Goal: Task Accomplishment & Management: Manage account settings

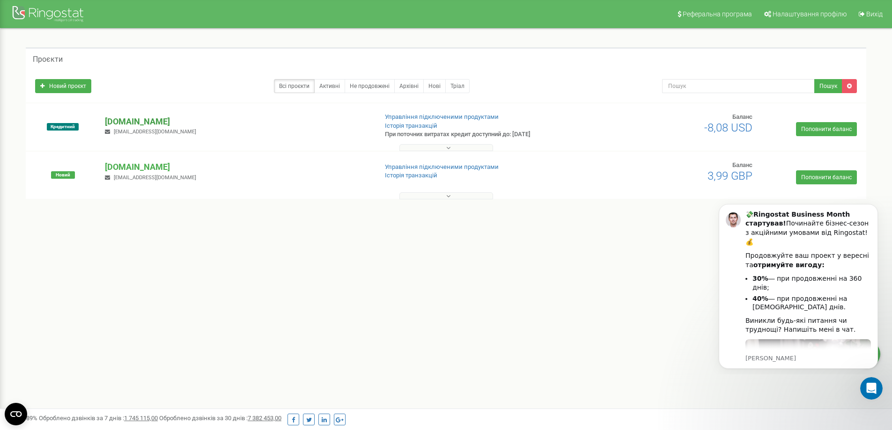
click at [136, 121] on p "[DOMAIN_NAME]" at bounding box center [237, 122] width 265 height 12
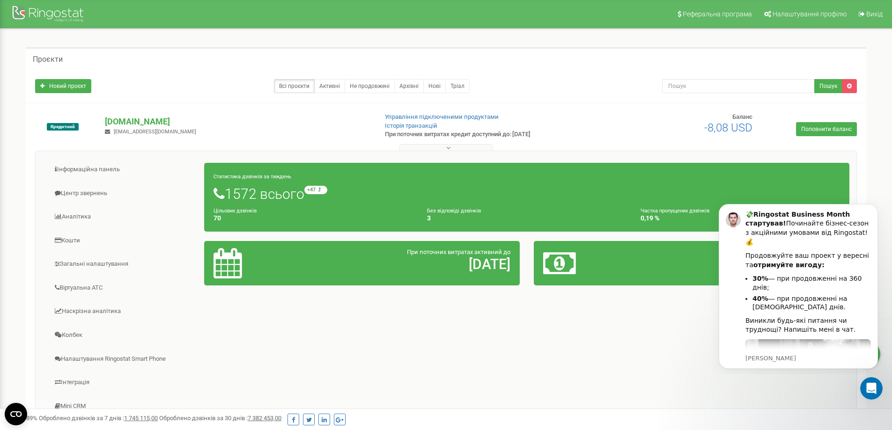
scroll to position [132, 0]
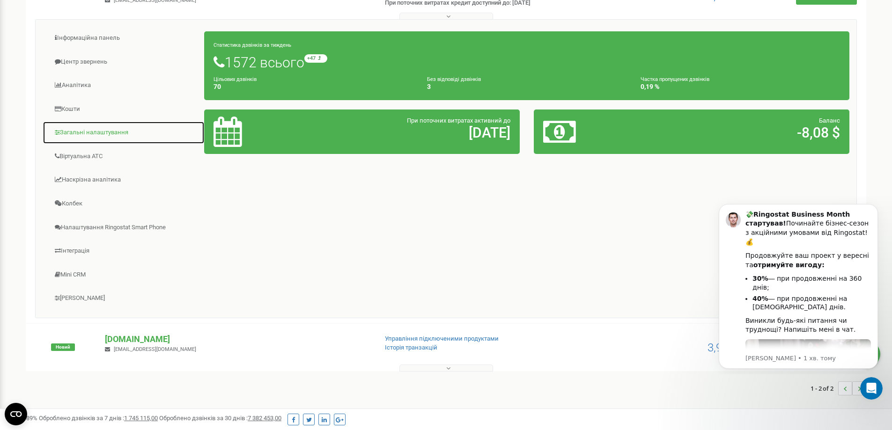
click at [98, 129] on link "Загальні налаштування" at bounding box center [124, 132] width 162 height 23
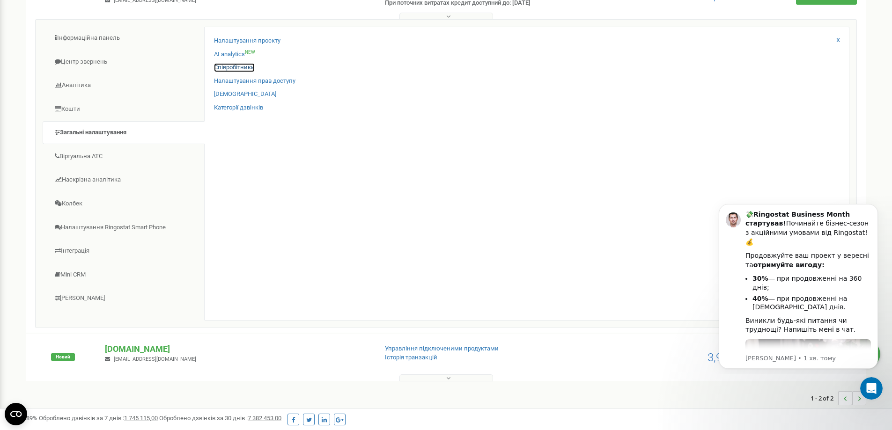
click at [237, 65] on link "Співробітники" at bounding box center [234, 67] width 41 height 9
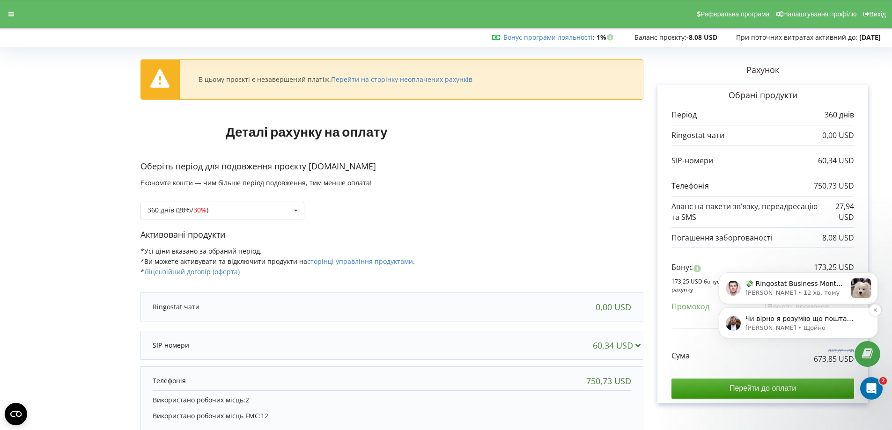
click at [820, 322] on p "Чи вірно я розумію що пошта n.savluk.bsp@gmail.com не буде телефонувати, си прй…" at bounding box center [806, 319] width 121 height 9
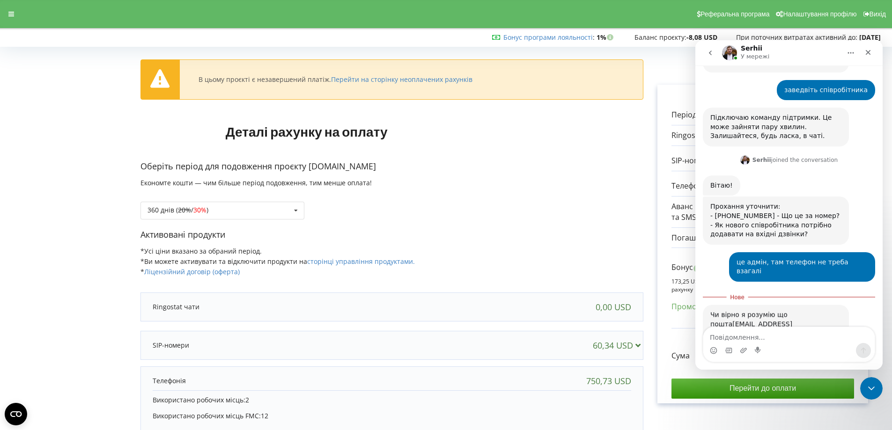
scroll to position [270, 0]
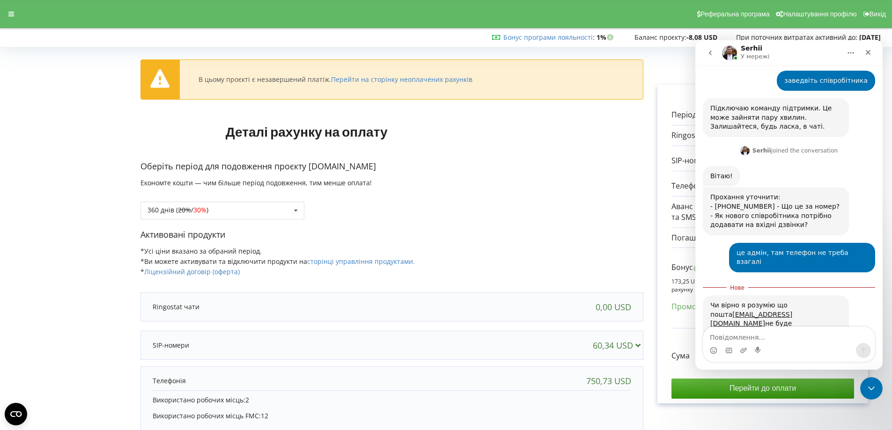
click at [804, 338] on textarea "Повідомлення..." at bounding box center [788, 335] width 171 height 16
type textarea "а"
type textarea "так"
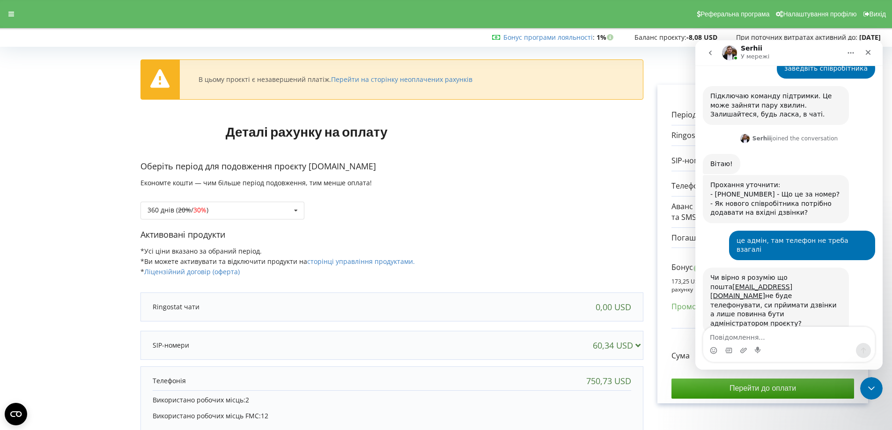
click at [660, 328] on div "Обрані продукти Період 360 днів 0,00 USD 60,34 USD 750,73 USD" at bounding box center [763, 244] width 211 height 319
click at [878, 386] on div "Закрити програму для спілкування Intercom" at bounding box center [870, 387] width 22 height 22
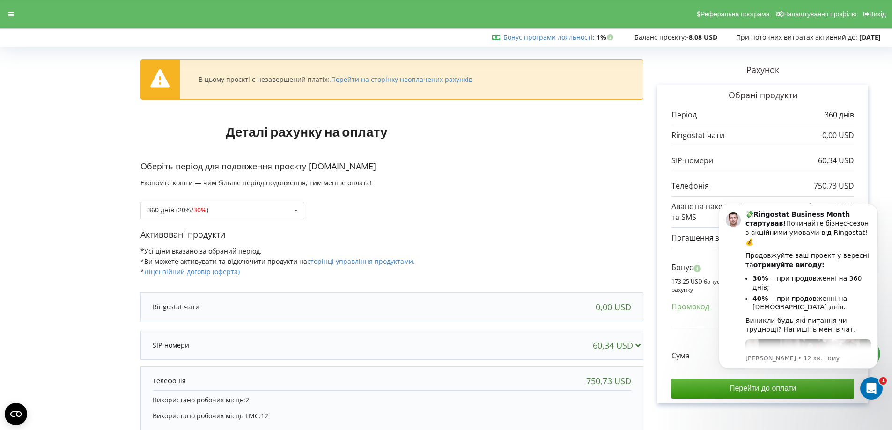
scroll to position [318, 0]
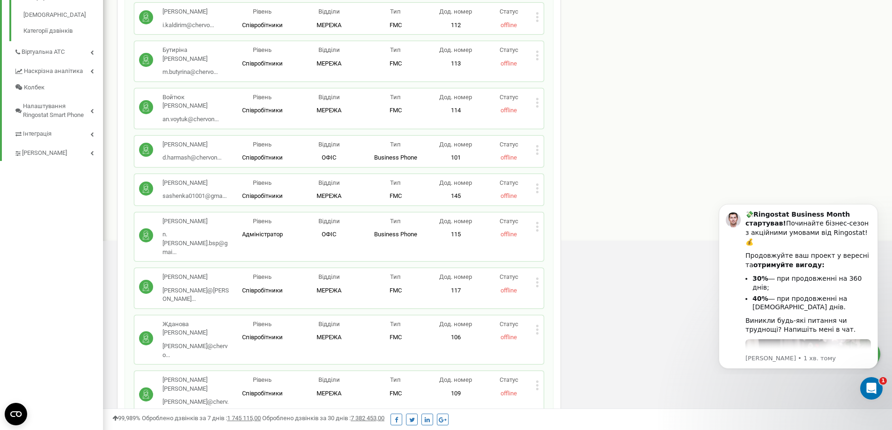
scroll to position [375, 0]
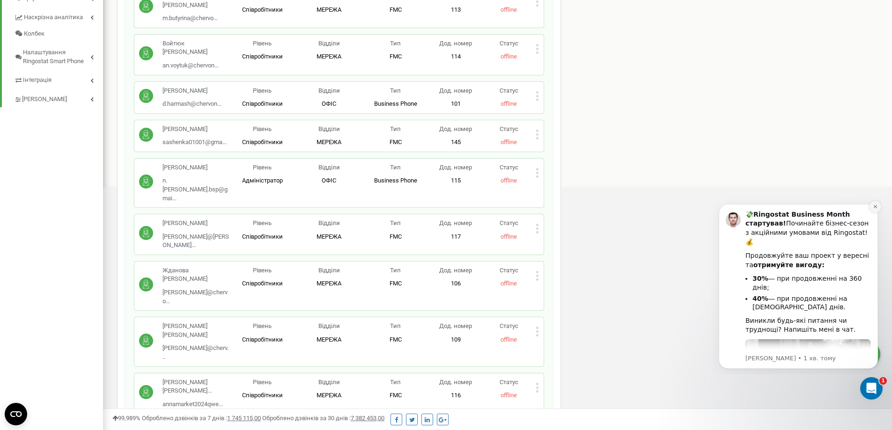
click at [878, 207] on button "Dismiss notification" at bounding box center [875, 207] width 12 height 12
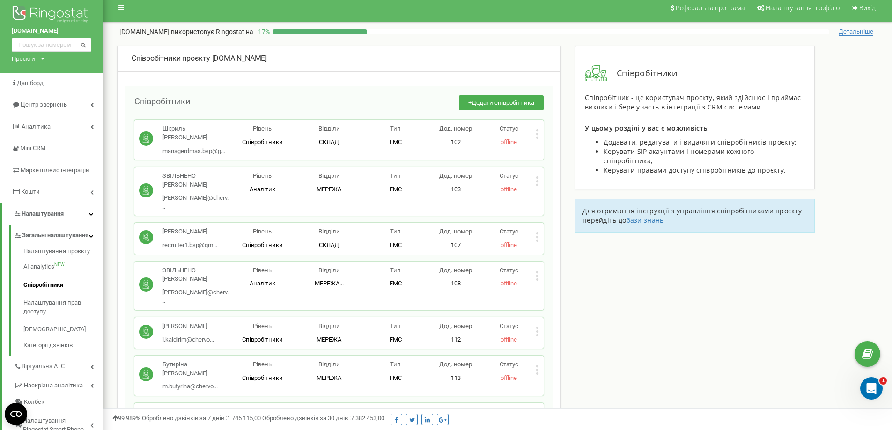
scroll to position [0, 0]
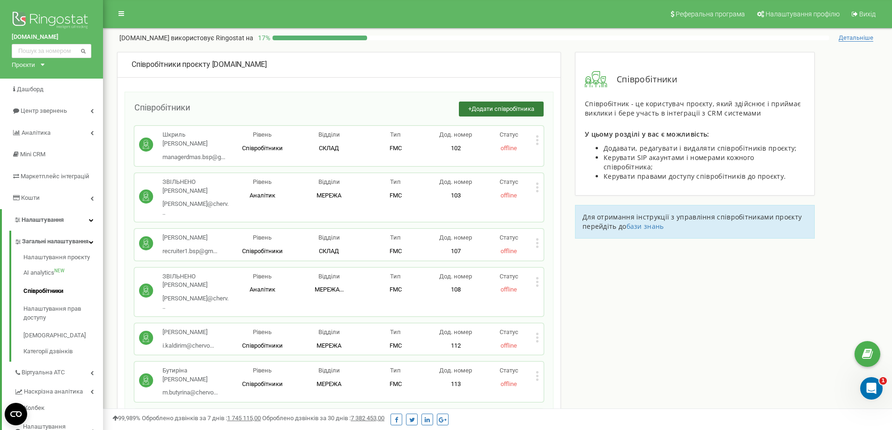
click at [481, 109] on span "Додати співробітника" at bounding box center [503, 108] width 63 height 7
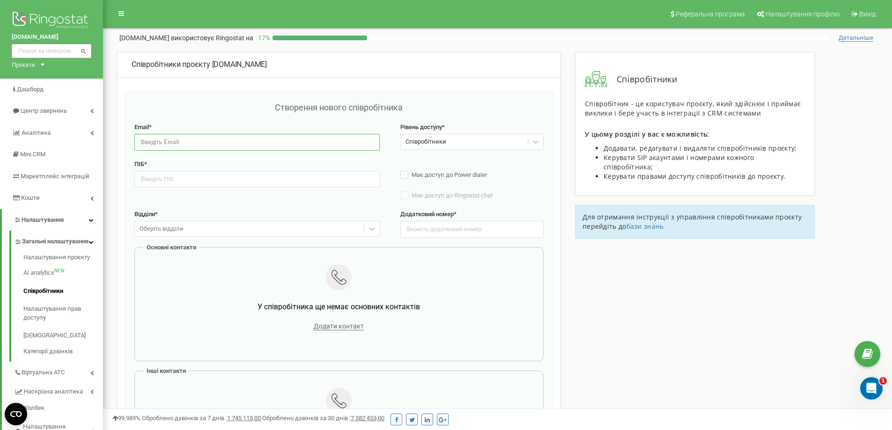
click at [213, 142] on input "email" at bounding box center [256, 142] width 245 height 16
paste input "n.savluk.bsp@gmail.com"
type input "n.savluk.bsp@gmail.com"
click at [190, 181] on input "text" at bounding box center [256, 179] width 245 height 16
type input "Савлук Наталія"
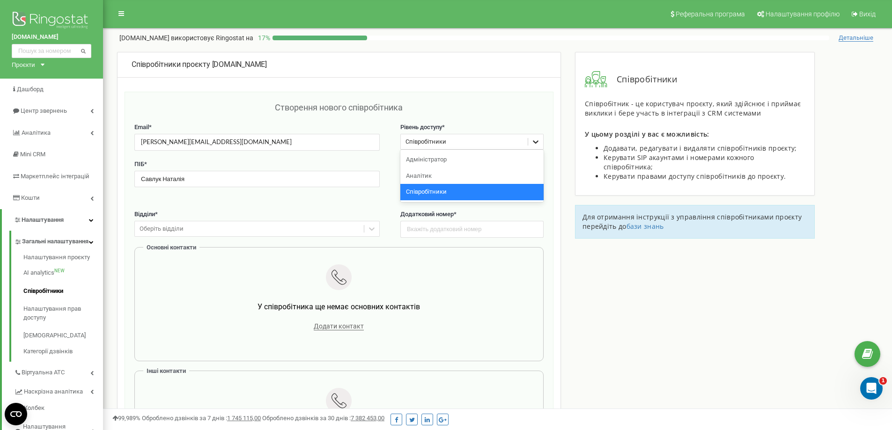
click at [537, 139] on icon at bounding box center [535, 141] width 9 height 9
click at [479, 158] on div "Адміністратор" at bounding box center [471, 160] width 143 height 16
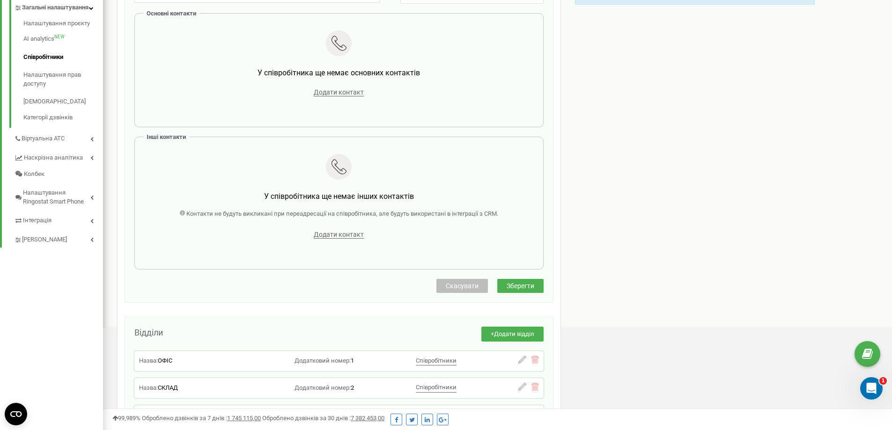
scroll to position [281, 0]
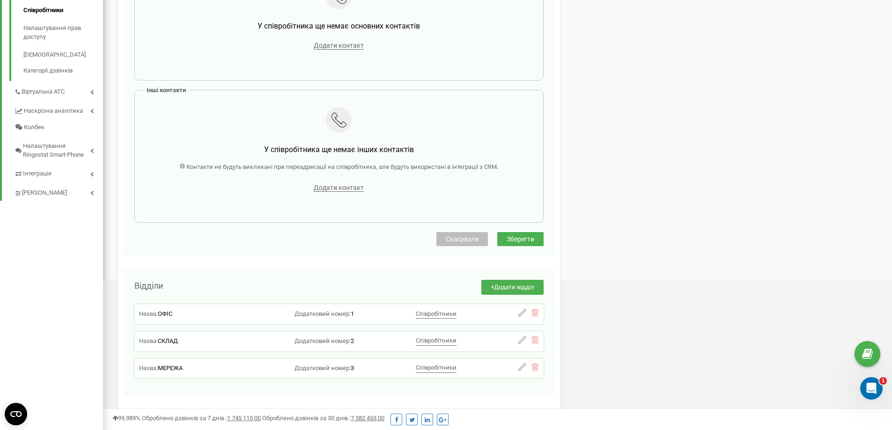
click at [530, 241] on span "Зберегти" at bounding box center [521, 239] width 28 height 7
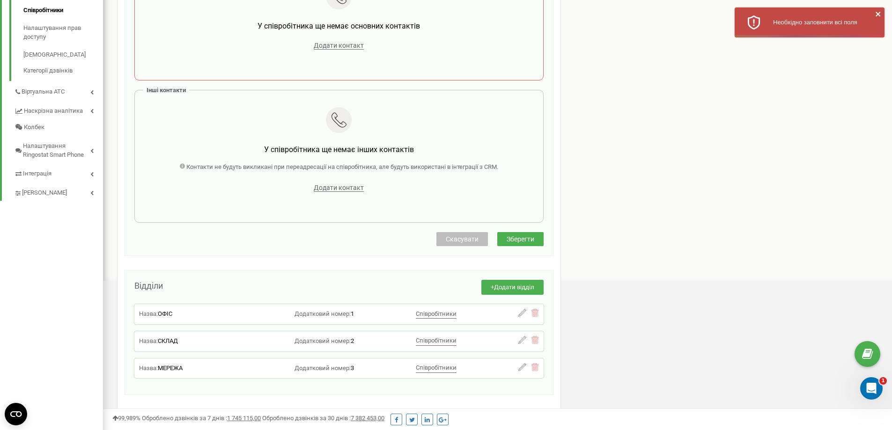
scroll to position [187, 0]
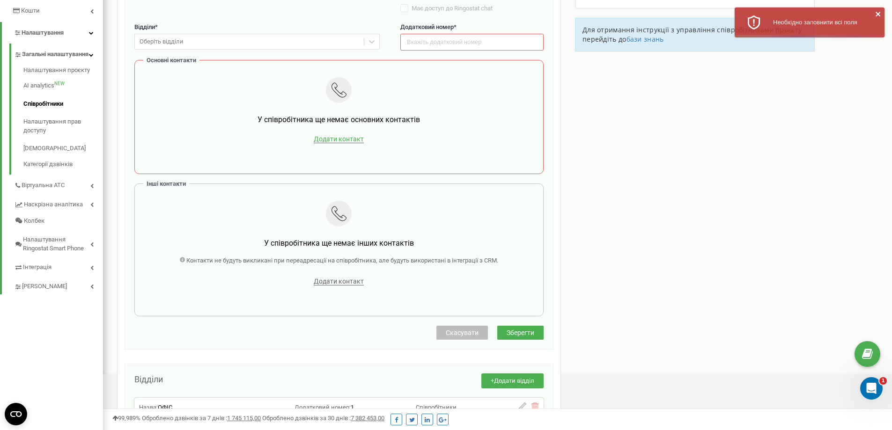
click at [353, 141] on span "Додати контакт" at bounding box center [339, 139] width 50 height 8
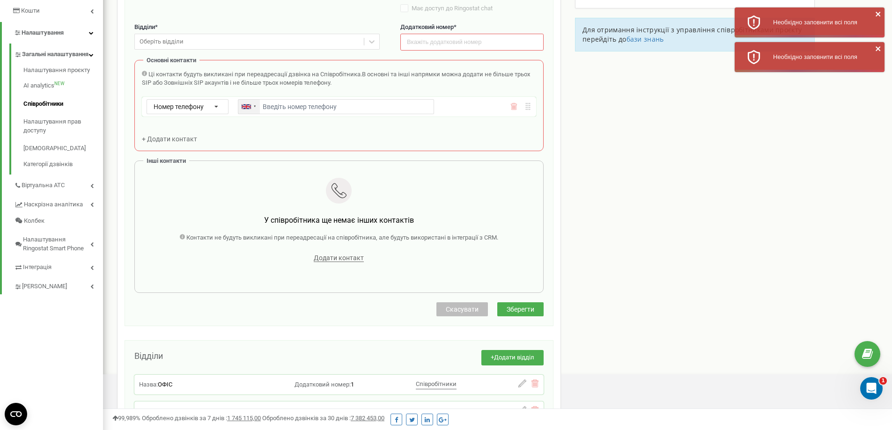
click at [251, 104] on div at bounding box center [249, 107] width 22 height 14
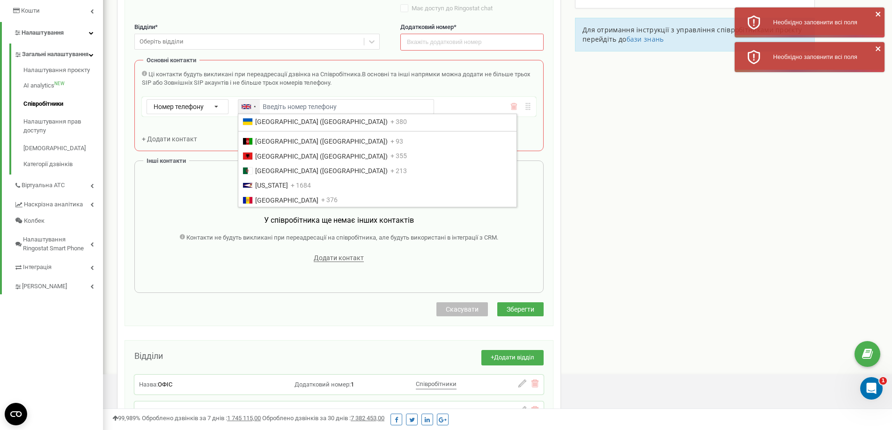
scroll to position [3229, 0]
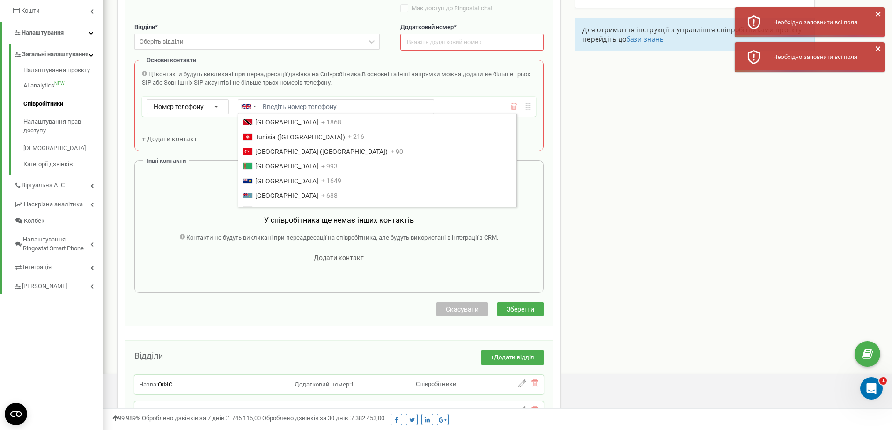
click at [266, 236] on span "Ukraine (Україна)" at bounding box center [321, 239] width 133 height 7
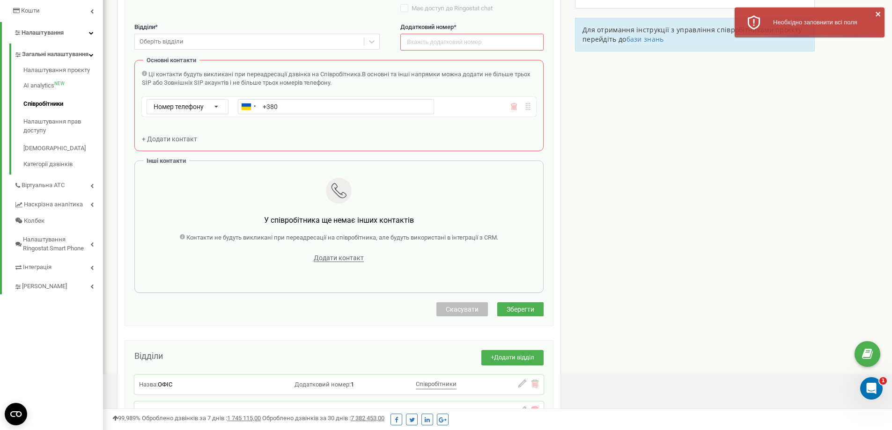
click at [459, 109] on div "Номер телефону Номер телефону SIP Зовнішній SIP Ukraine (Україна) + 380 Afghani…" at bounding box center [310, 106] width 327 height 15
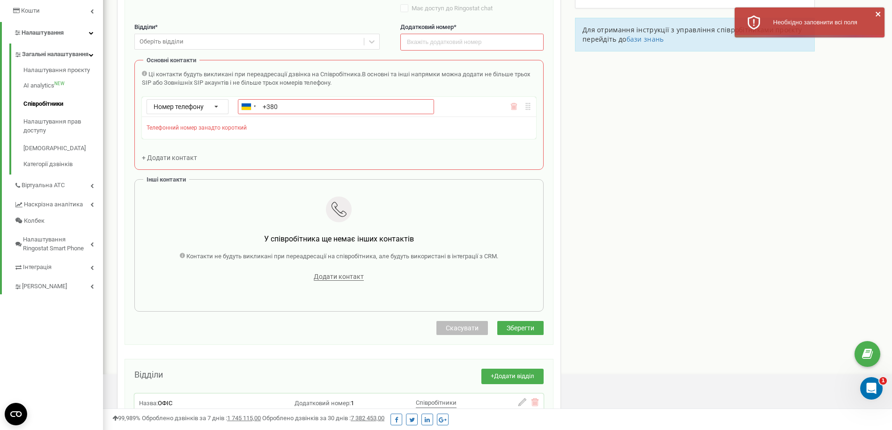
click at [281, 133] on div "Телефонний номер занадто короткий" at bounding box center [339, 127] width 385 height 17
click at [239, 127] on span "Телефонний номер занадто короткий" at bounding box center [197, 128] width 100 height 7
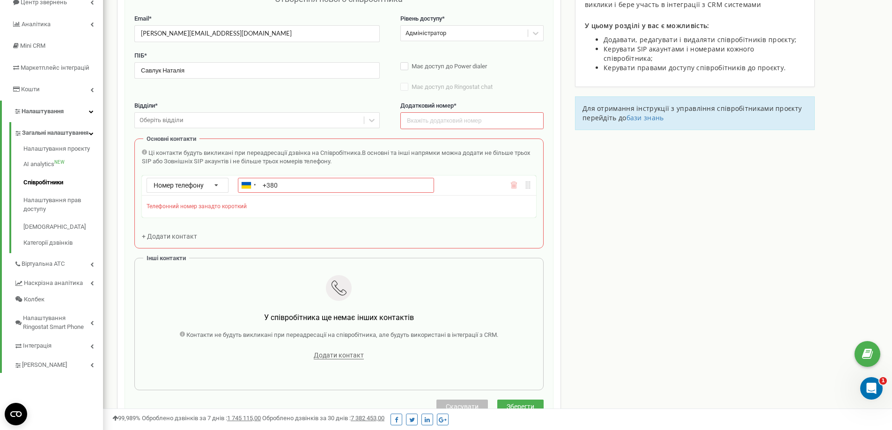
scroll to position [94, 0]
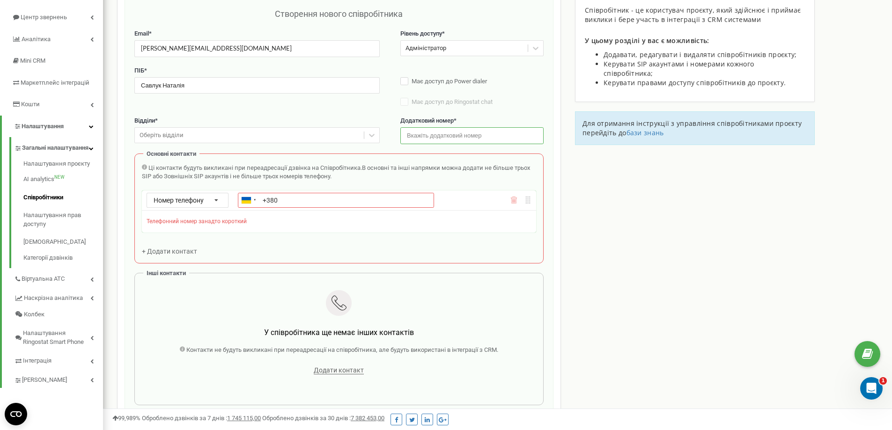
click at [511, 137] on input "text" at bounding box center [471, 135] width 143 height 16
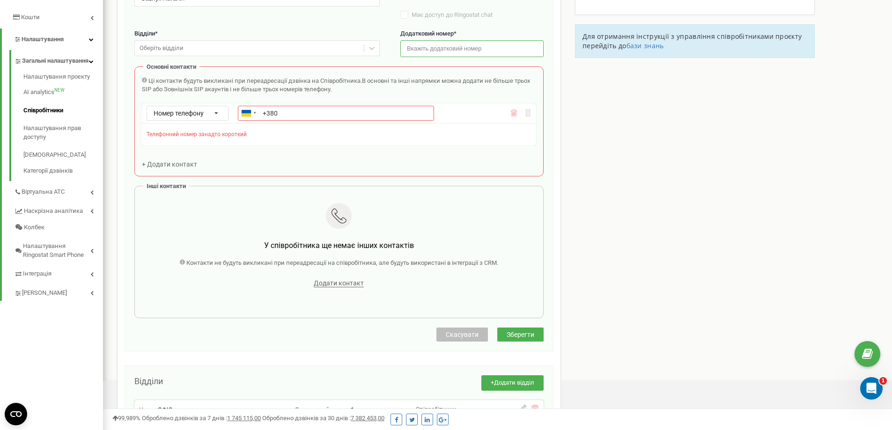
scroll to position [187, 0]
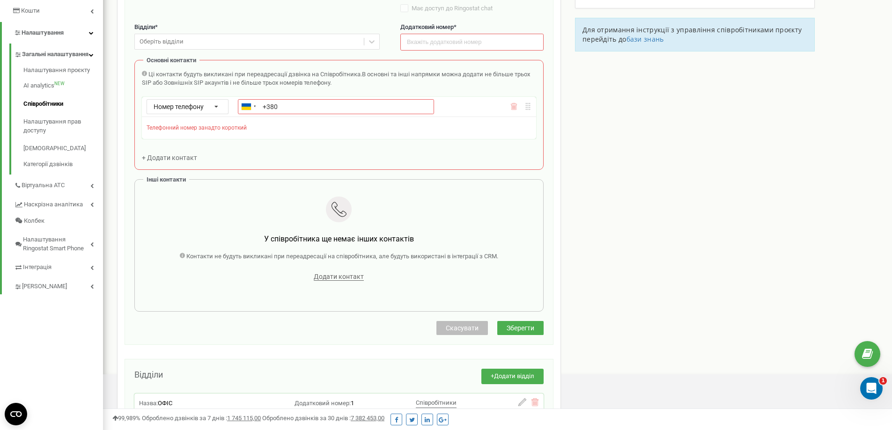
click at [256, 128] on div "Телефонний номер занадто короткий" at bounding box center [339, 127] width 385 height 17
click at [308, 100] on input "+380" at bounding box center [336, 106] width 196 height 15
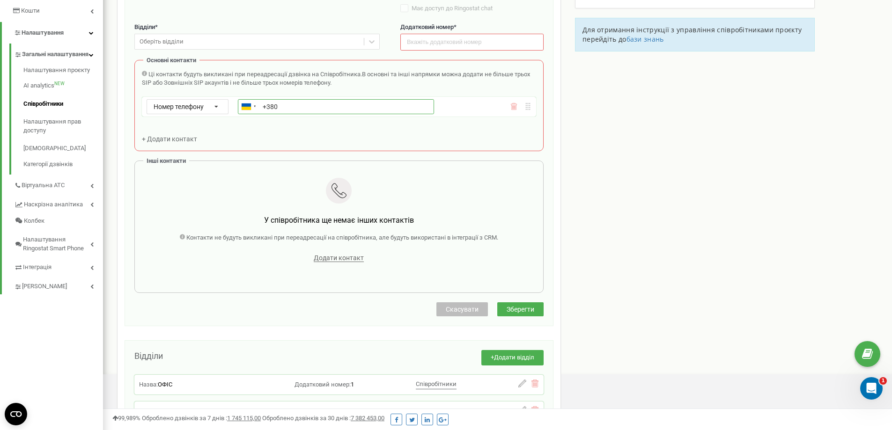
paste input "0686375026"
click at [277, 107] on input "+3800686375026" at bounding box center [336, 106] width 196 height 15
type input "+380686375026"
click at [427, 37] on input "text" at bounding box center [471, 42] width 143 height 16
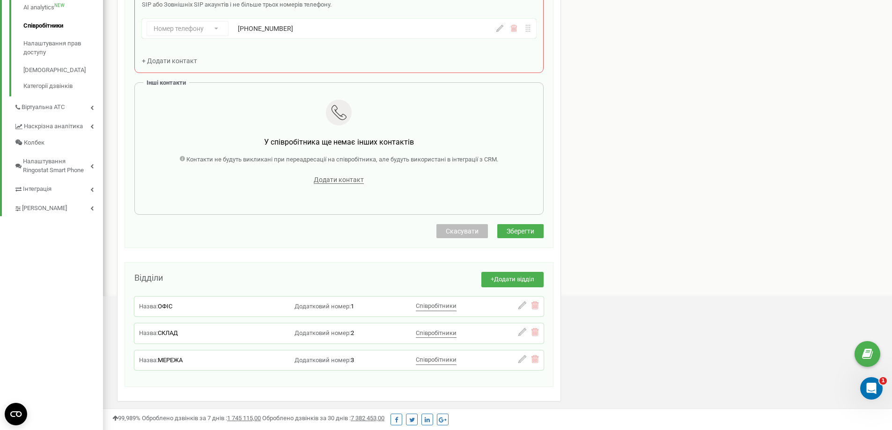
scroll to position [298, 0]
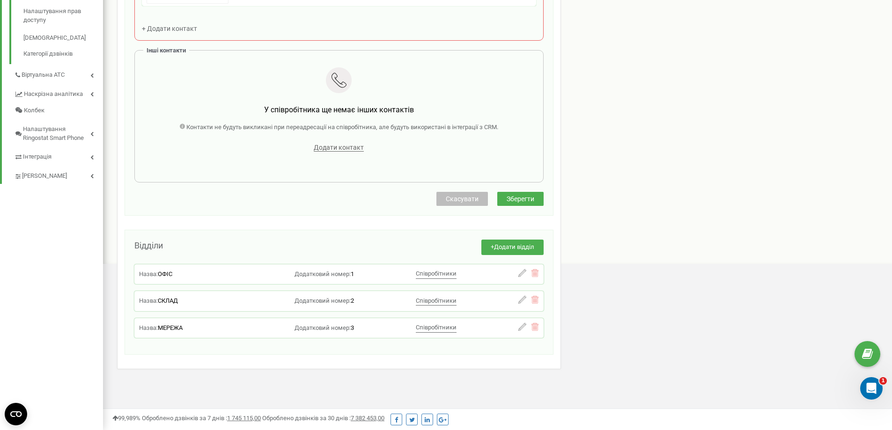
type input "301"
click at [512, 202] on span "Зберегти" at bounding box center [521, 198] width 28 height 7
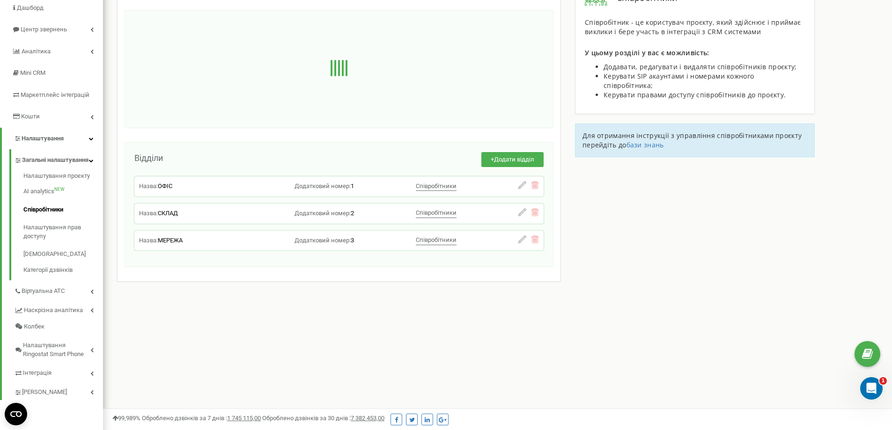
scroll to position [0, 0]
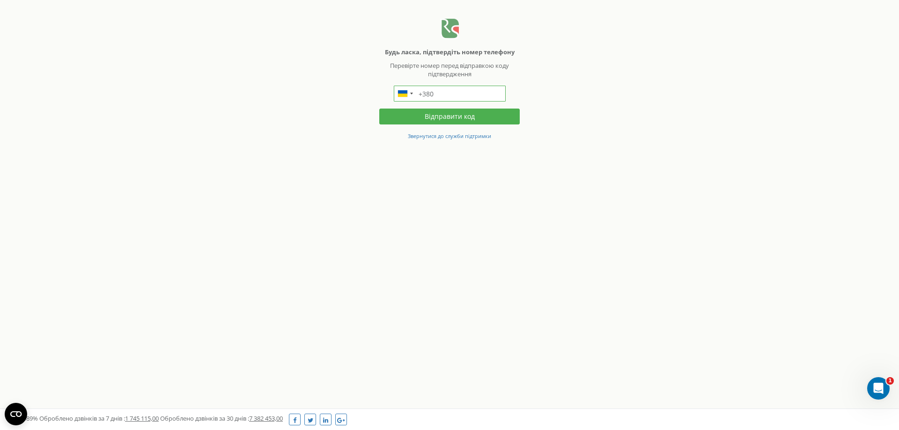
click at [474, 94] on input "+380" at bounding box center [450, 94] width 112 height 16
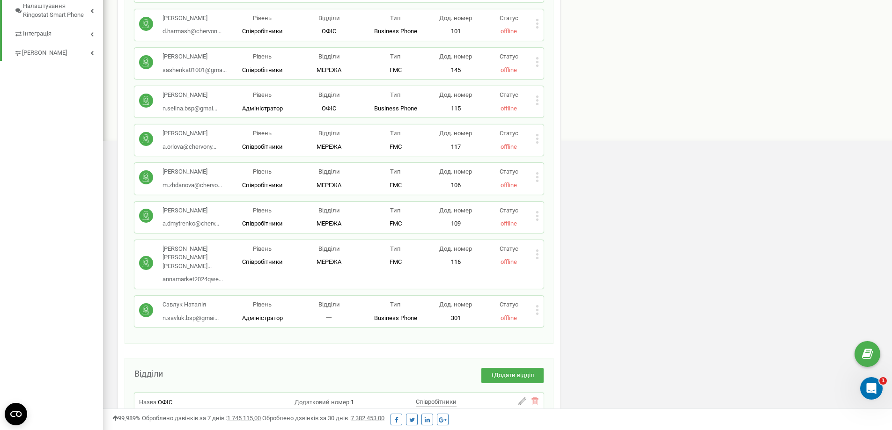
scroll to position [422, 0]
click at [531, 322] on div "Статус offline" at bounding box center [508, 311] width 53 height 22
click at [539, 315] on icon at bounding box center [537, 310] width 3 height 10
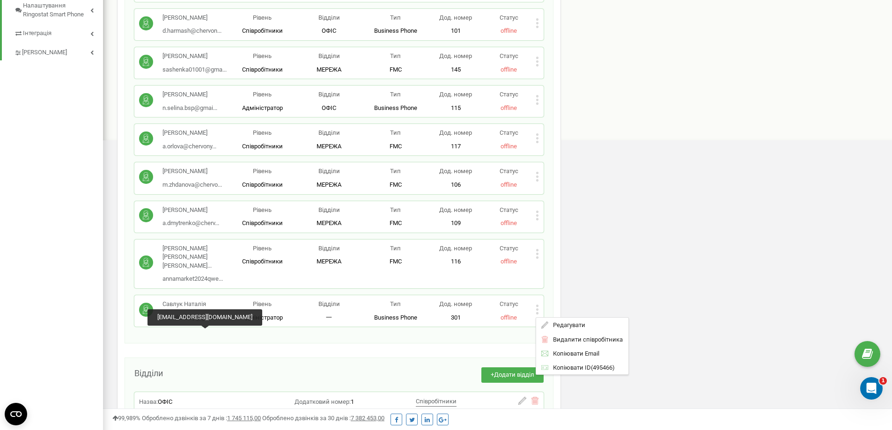
click at [181, 321] on span "n.savluk.bsp@gmai..." at bounding box center [191, 317] width 56 height 7
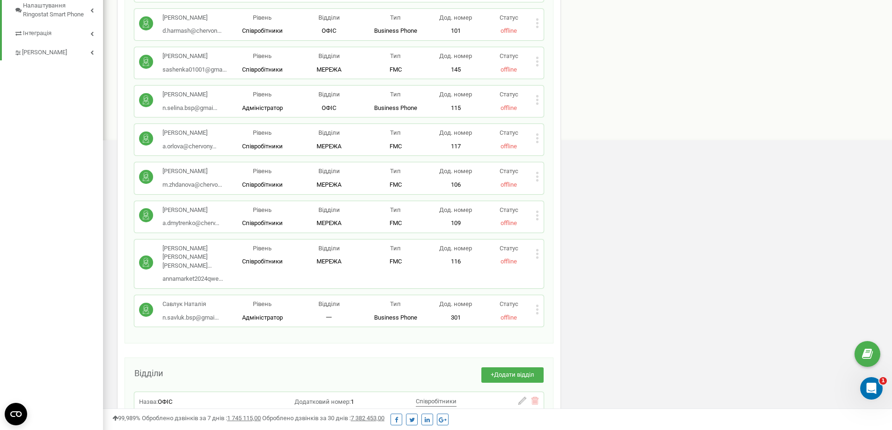
click at [537, 311] on icon at bounding box center [537, 310] width 2 height 2
click at [571, 328] on span "Редагувати" at bounding box center [566, 325] width 37 height 6
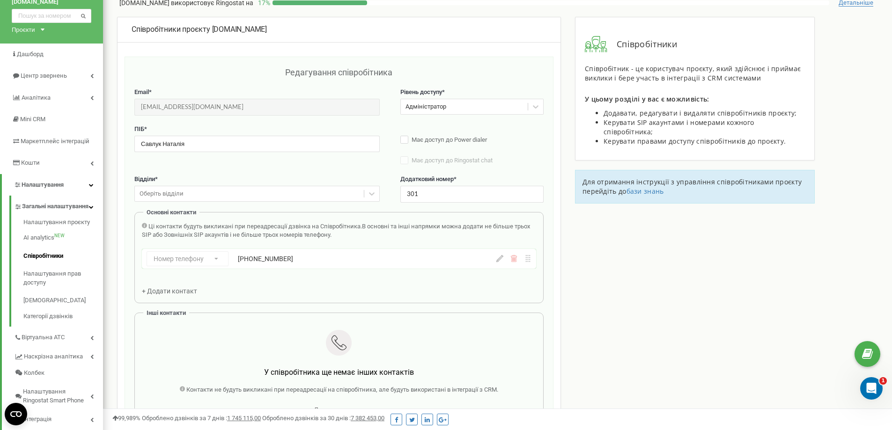
scroll to position [0, 0]
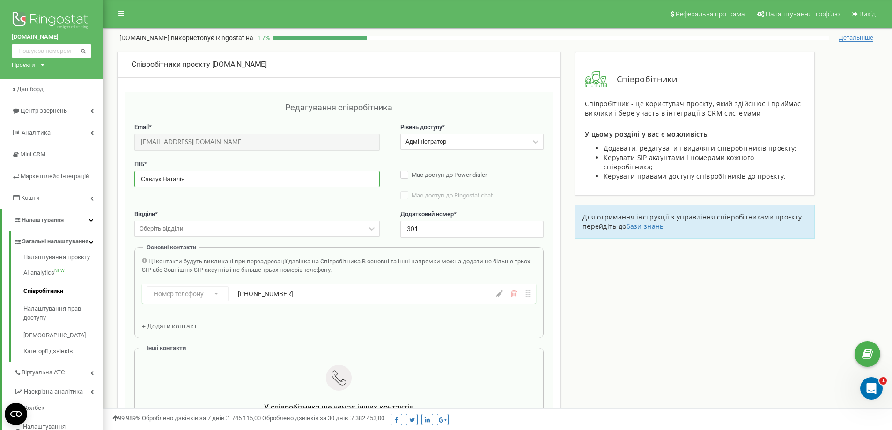
drag, startPoint x: 206, startPoint y: 180, endPoint x: 130, endPoint y: 131, distance: 90.3
click at [130, 131] on div "Редагування співробітника Email * n.savluk.bsp@gmail.com Email недоступний для …" at bounding box center [339, 303] width 429 height 422
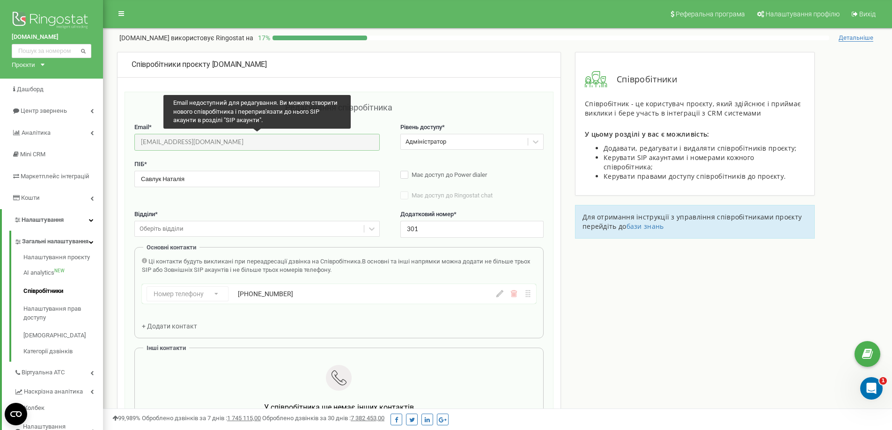
drag, startPoint x: 141, startPoint y: 142, endPoint x: 226, endPoint y: 144, distance: 84.8
click at [226, 144] on input "n.savluk.bsp@gmail.com" at bounding box center [256, 142] width 245 height 16
click at [225, 145] on input "n.savluk.bsp@gmail.com" at bounding box center [256, 142] width 245 height 16
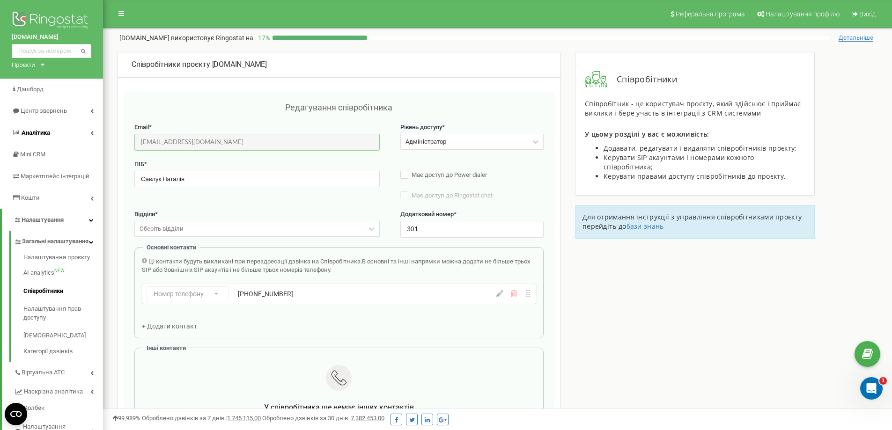
drag, startPoint x: 214, startPoint y: 140, endPoint x: 72, endPoint y: 137, distance: 142.4
click at [72, 137] on div "chervonyi.com.ua Проєкти chervonyi.com.ua chervonyi.com Дашборд Центр звернень …" at bounding box center [446, 364] width 892 height 728
click at [863, 387] on icon "Відкрити програму для спілкування Intercom" at bounding box center [870, 387] width 15 height 15
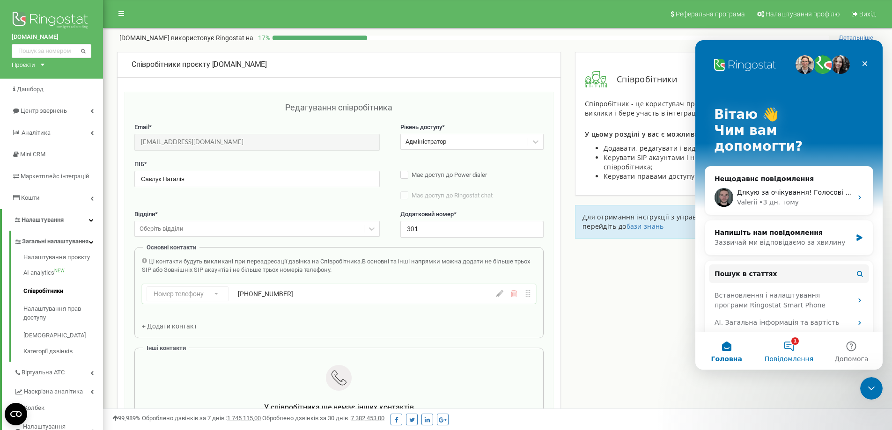
drag, startPoint x: 782, startPoint y: 339, endPoint x: 784, endPoint y: 345, distance: 6.4
click at [783, 340] on button "1 Повідомлення" at bounding box center [789, 351] width 62 height 37
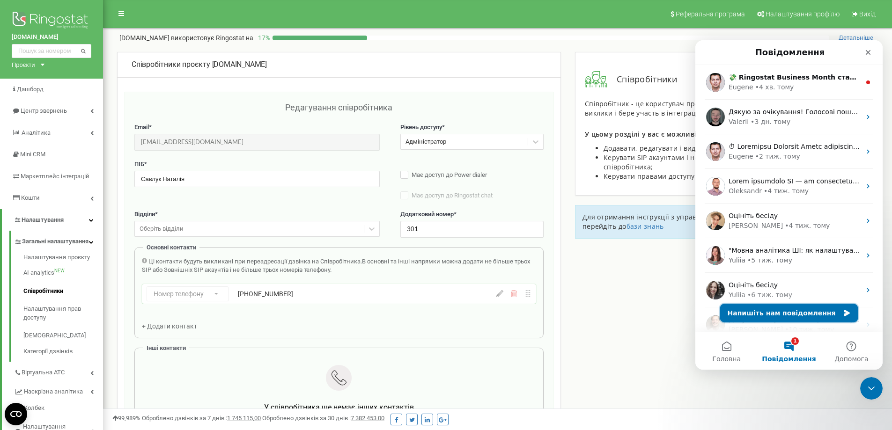
click at [792, 315] on button "Напишіть нам повідомлення" at bounding box center [789, 313] width 138 height 19
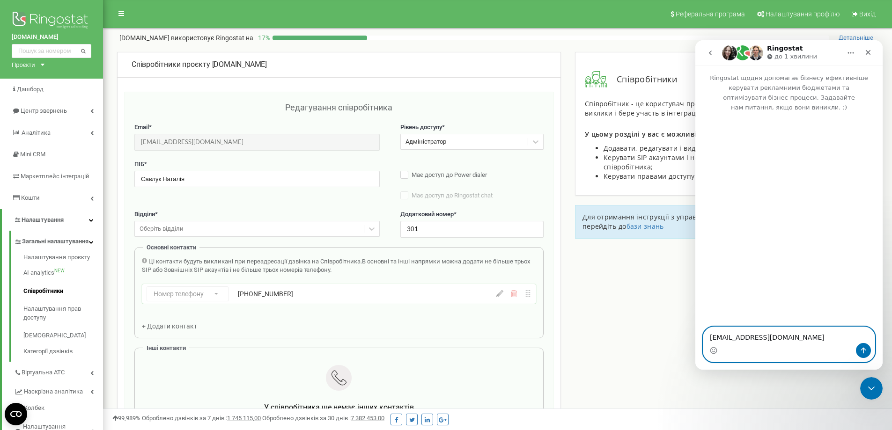
paste textarea "+380686375026"
click at [841, 338] on textarea "n.savluk.bsp@gmail.com +380686375026" at bounding box center [788, 330] width 171 height 25
paste textarea "Ім'я Наталія Прізвище Савлук По батькові Василівна"
type textarea "n.savluk.bsp@gmail.com +380686375026 Ім'я Наталія Прізвище Савлук По батькові В…"
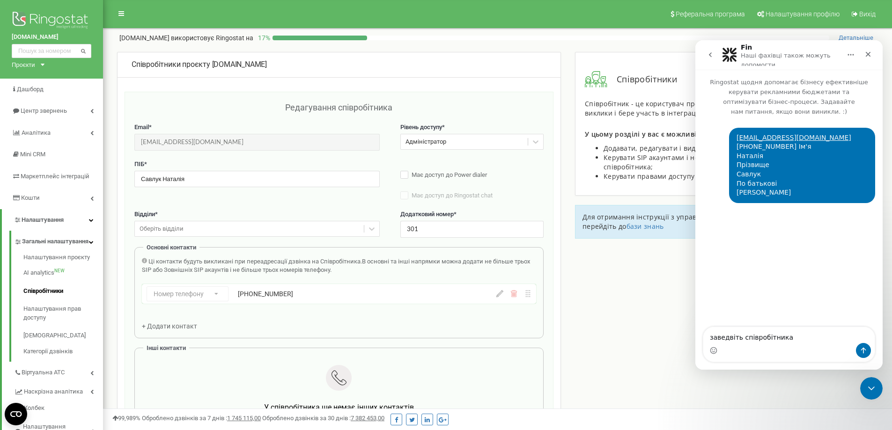
type textarea "заведвіть співробітника"
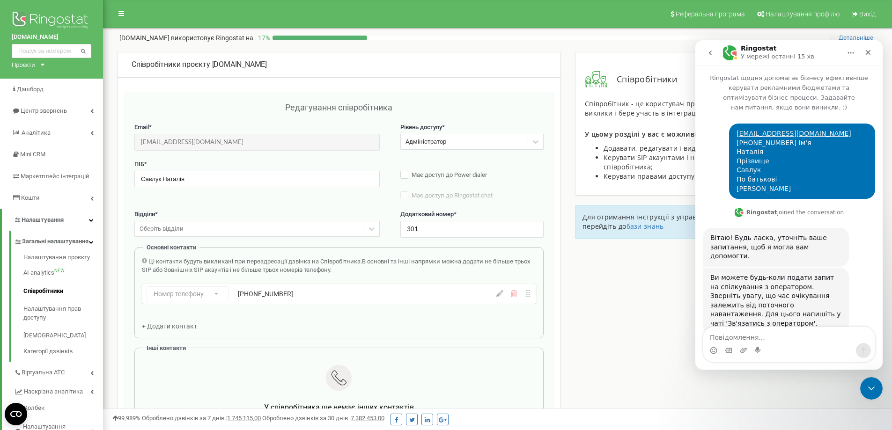
scroll to position [26, 0]
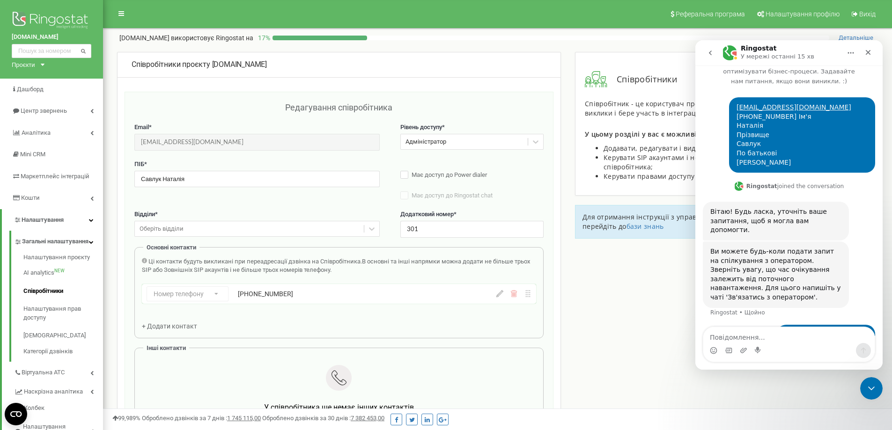
click at [633, 306] on div "Співробітники проєкту chervonyi.com.ua Редагування співробітника Email * n.savl…" at bounding box center [497, 390] width 775 height 676
click at [53, 299] on link "Співробітники" at bounding box center [63, 291] width 80 height 18
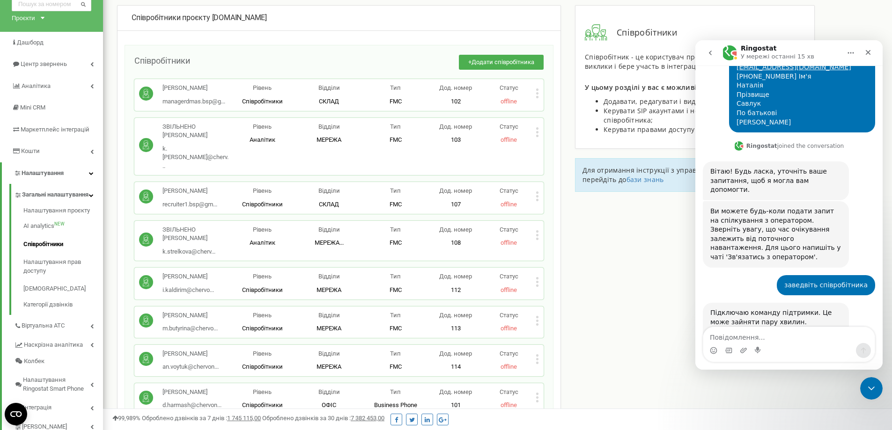
scroll to position [73, 0]
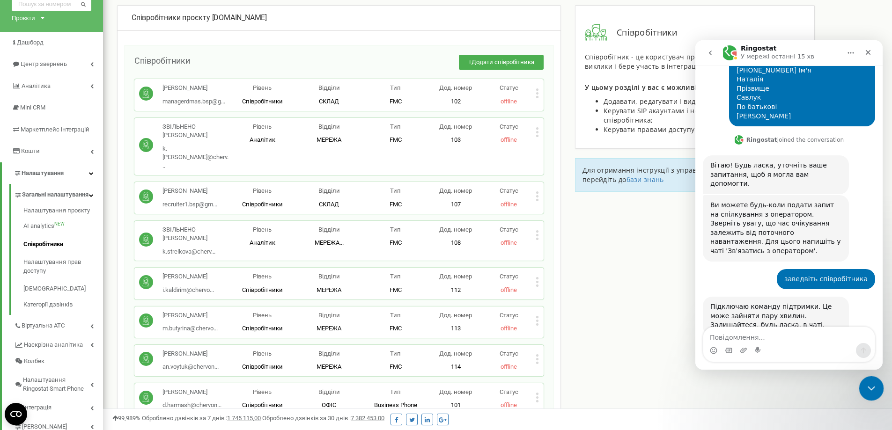
drag, startPoint x: 1689, startPoint y: 757, endPoint x: 866, endPoint y: 389, distance: 901.1
click at [866, 389] on icon "Закрити програму для спілкування Intercom" at bounding box center [870, 387] width 11 height 11
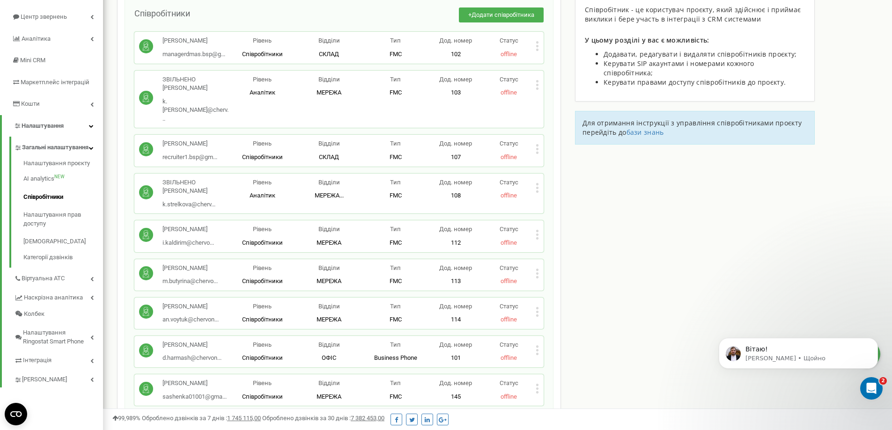
scroll to position [94, 0]
click at [538, 86] on icon at bounding box center [537, 85] width 2 height 2
click at [580, 118] on span "Видалити співробітника" at bounding box center [585, 115] width 74 height 6
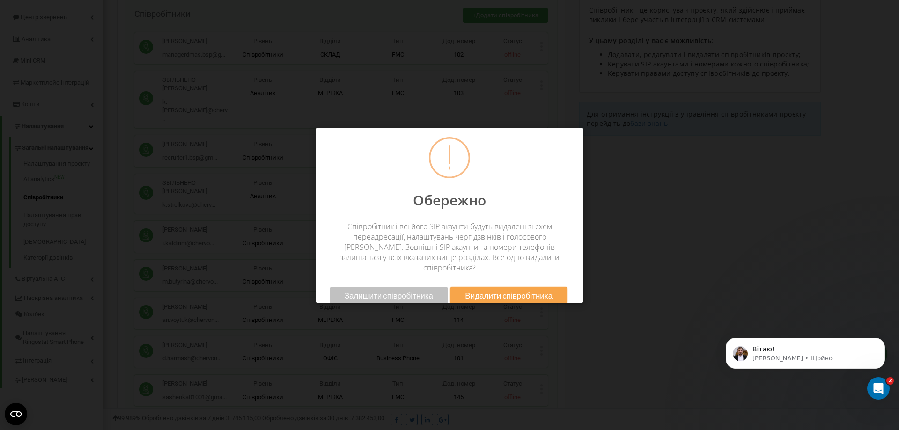
click at [481, 291] on span "Видалити співробітника" at bounding box center [509, 296] width 88 height 10
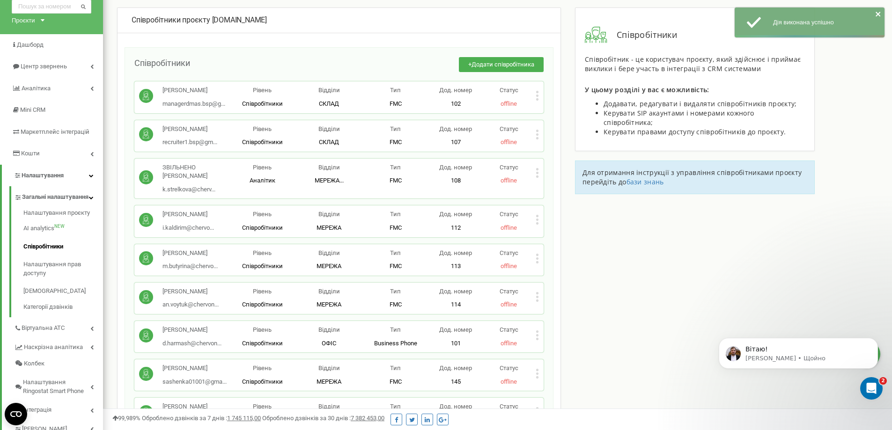
scroll to position [47, 0]
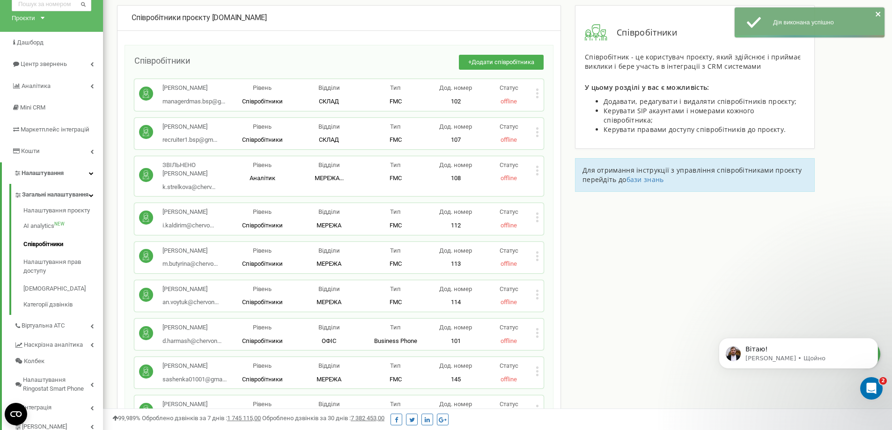
click at [539, 193] on div "ЗВІЛЬНЕНО Стрелкова k.strelkova@cherv... k.strelkova@chervonyi.com.ua Рівень Ан…" at bounding box center [338, 176] width 409 height 40
click at [539, 191] on div "ЗВІЛЬНЕНО Стрелкова k.strelkova@cherv... k.strelkova@chervonyi.com.ua Рівень Ан…" at bounding box center [338, 176] width 409 height 40
click at [537, 176] on icon at bounding box center [537, 171] width 3 height 10
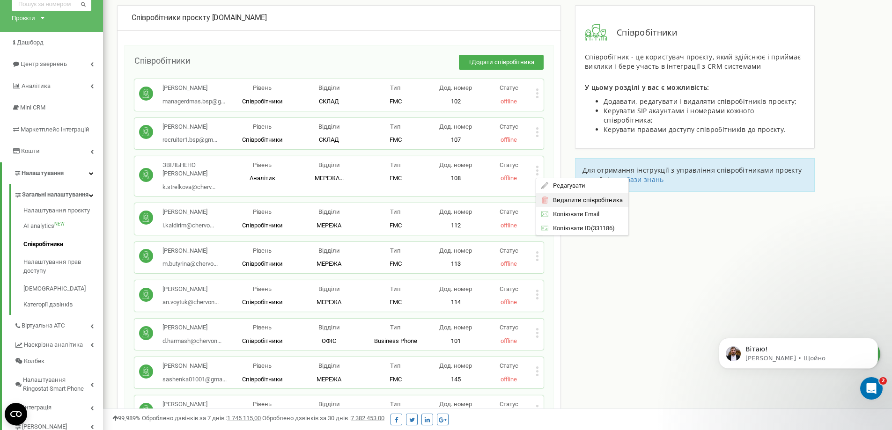
click at [584, 203] on span "Видалити співробітника" at bounding box center [585, 200] width 74 height 6
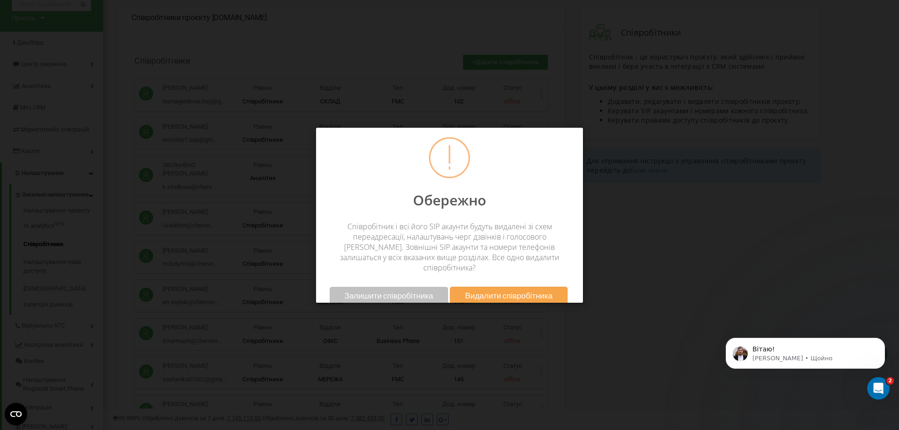
click at [486, 291] on span "Видалити співробітника" at bounding box center [509, 296] width 88 height 10
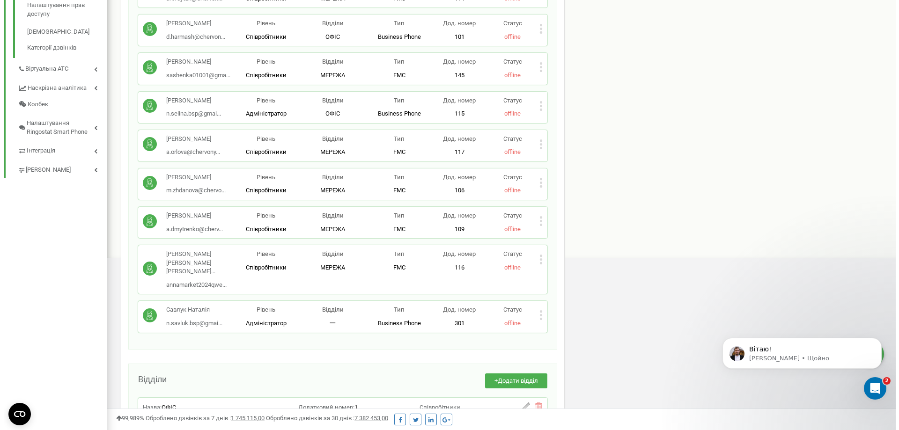
scroll to position [281, 0]
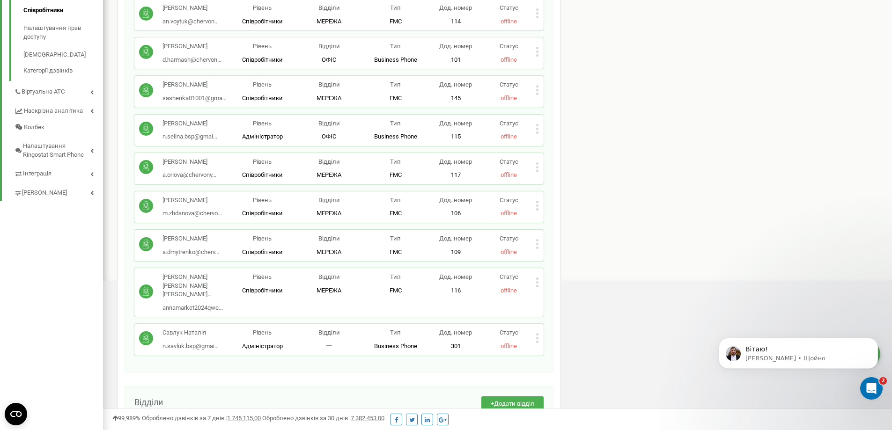
click at [537, 53] on icon at bounding box center [537, 52] width 2 height 2
click at [561, 84] on span "Видалити співробітника" at bounding box center [585, 81] width 74 height 6
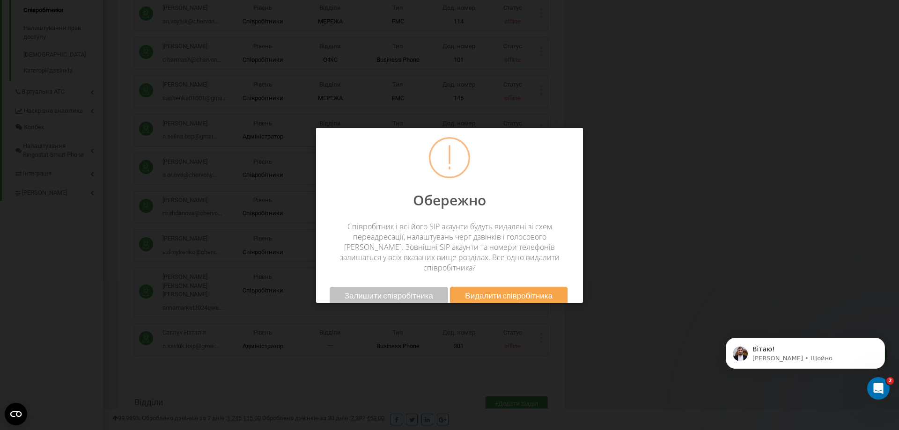
click at [541, 291] on span "Видалити співробітника" at bounding box center [509, 296] width 88 height 10
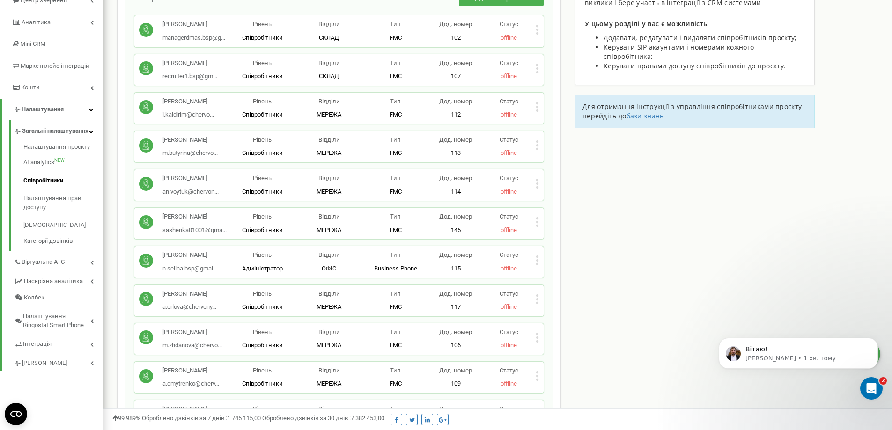
scroll to position [94, 0]
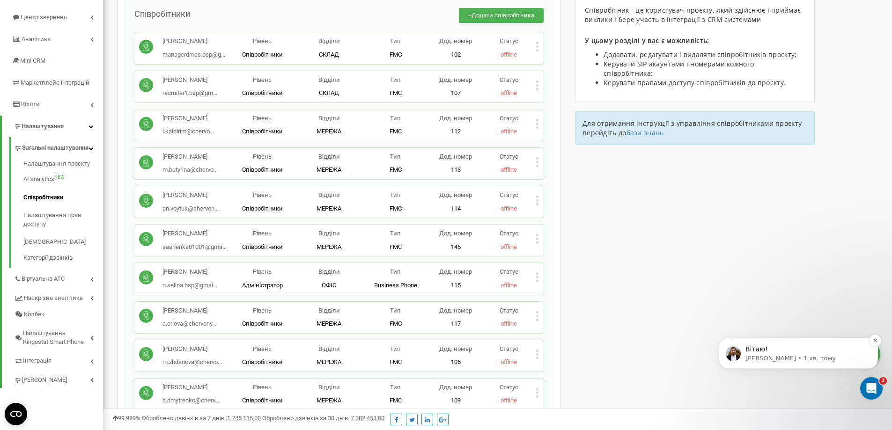
click at [769, 352] on p "Вітаю!" at bounding box center [806, 349] width 121 height 9
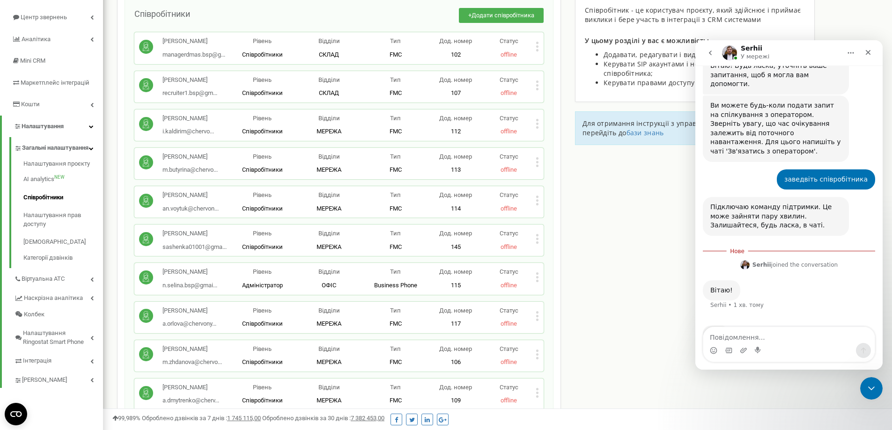
scroll to position [173, 0]
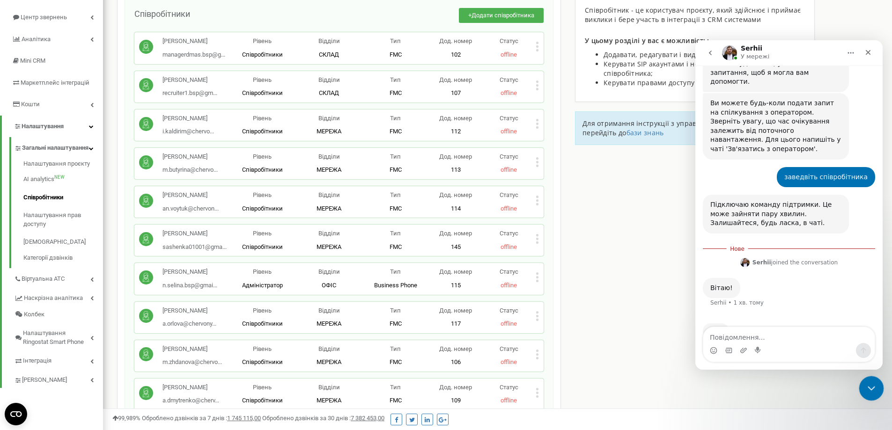
click at [871, 385] on icon "Закрити програму для спілкування Intercom" at bounding box center [870, 387] width 11 height 11
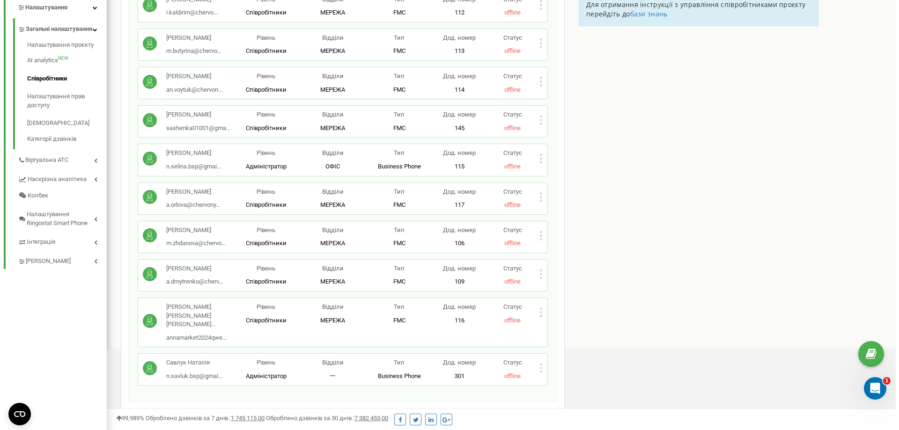
scroll to position [234, 0]
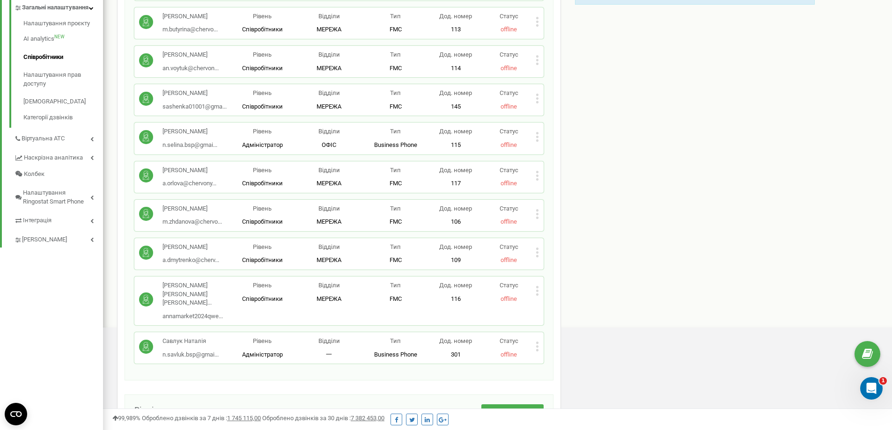
click at [538, 250] on icon at bounding box center [537, 249] width 2 height 2
click at [576, 289] on div "Видалити співробітника" at bounding box center [582, 282] width 92 height 15
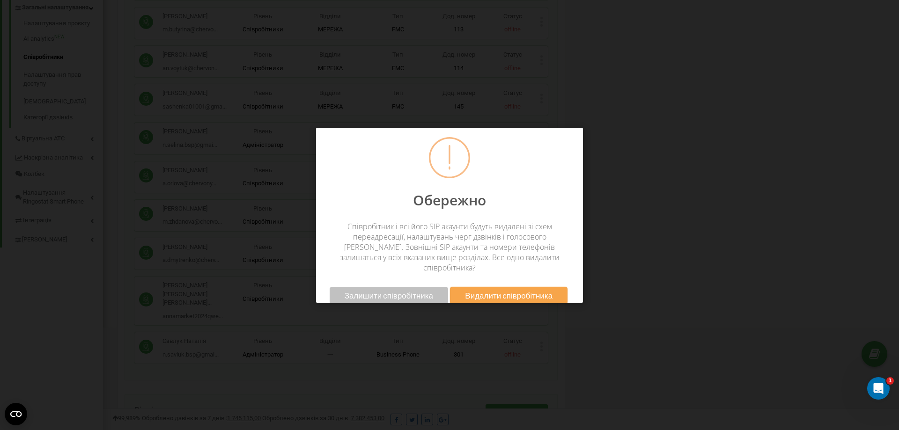
click at [516, 291] on span "Видалити співробітника" at bounding box center [509, 296] width 88 height 10
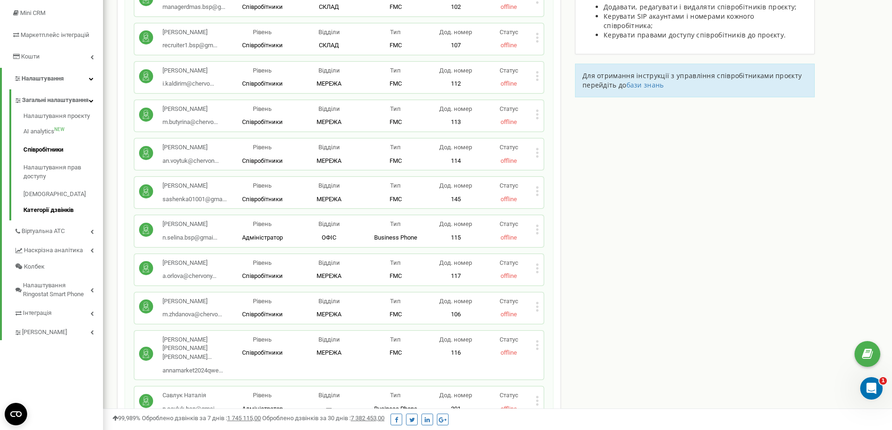
scroll to position [141, 0]
click at [68, 240] on link "Віртуальна АТС" at bounding box center [58, 231] width 89 height 19
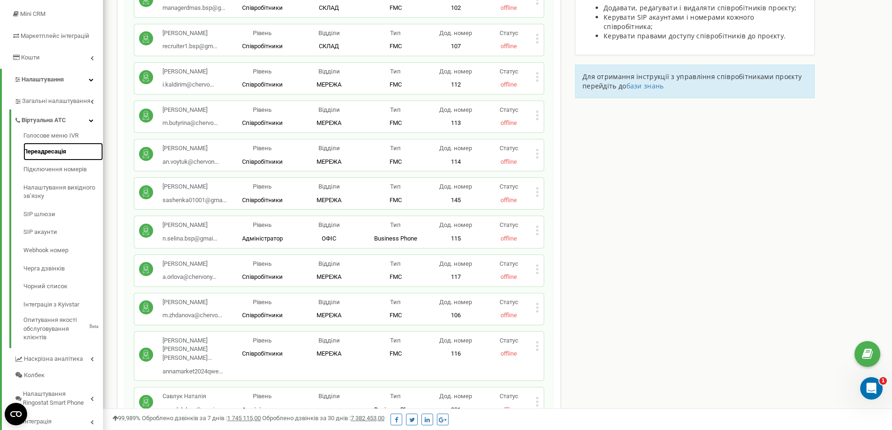
click at [58, 153] on link "Переадресація" at bounding box center [63, 152] width 80 height 18
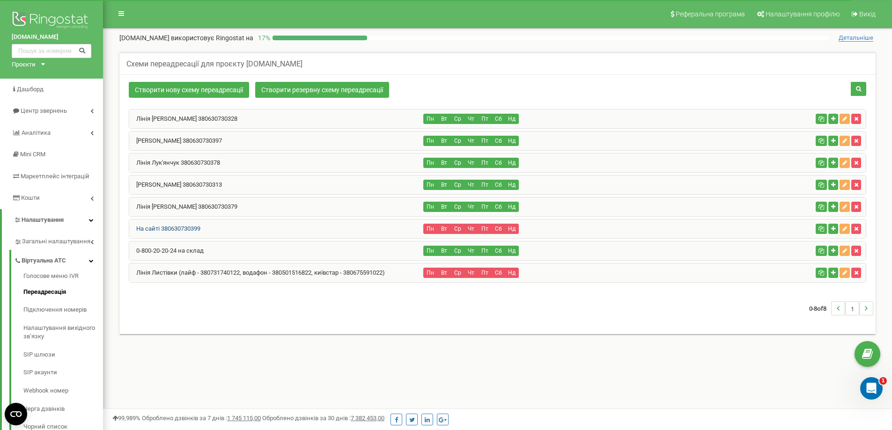
click at [173, 227] on link "На сайті 380630730399" at bounding box center [164, 228] width 71 height 7
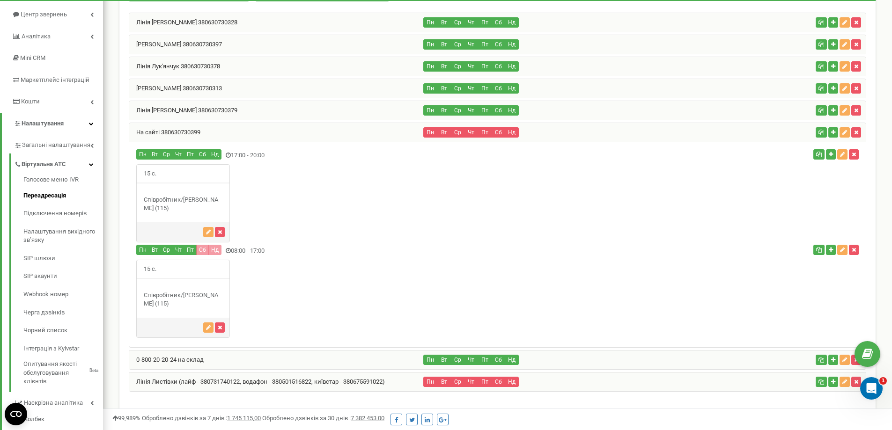
scroll to position [89, 0]
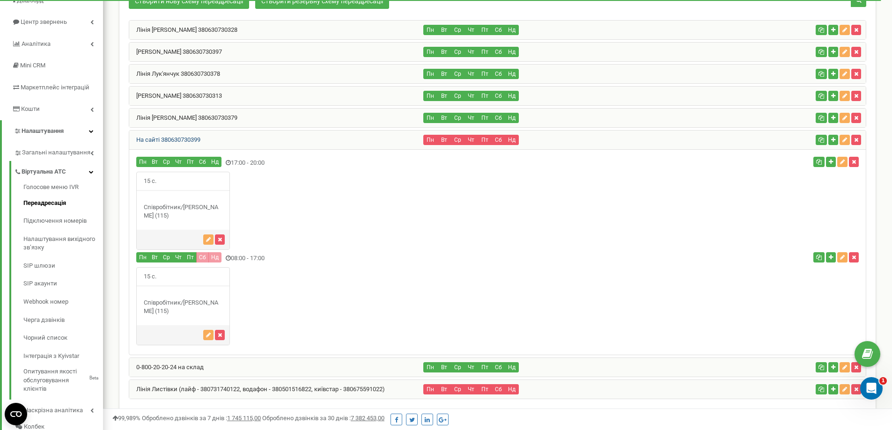
click at [170, 141] on link "На сайті 380630730399" at bounding box center [164, 139] width 71 height 7
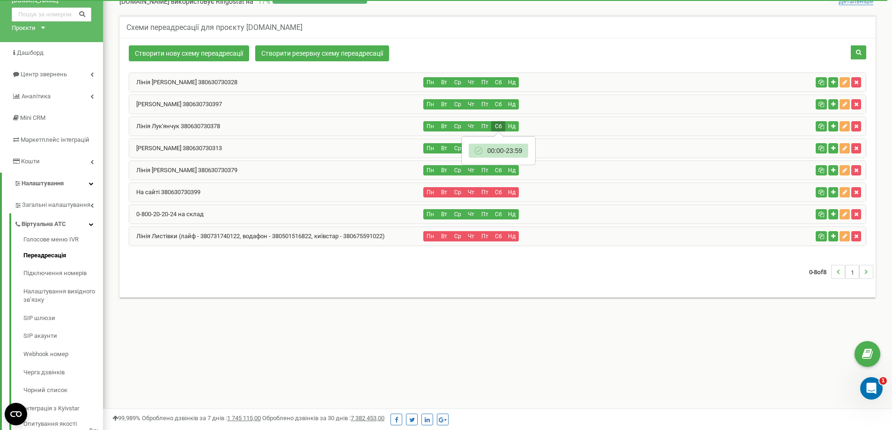
scroll to position [47, 0]
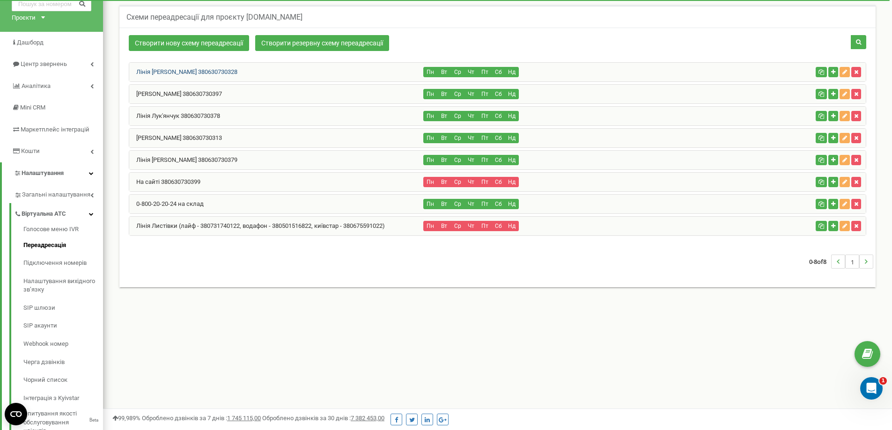
click at [199, 70] on link "Лінія [PERSON_NAME] 380630730328" at bounding box center [183, 71] width 108 height 7
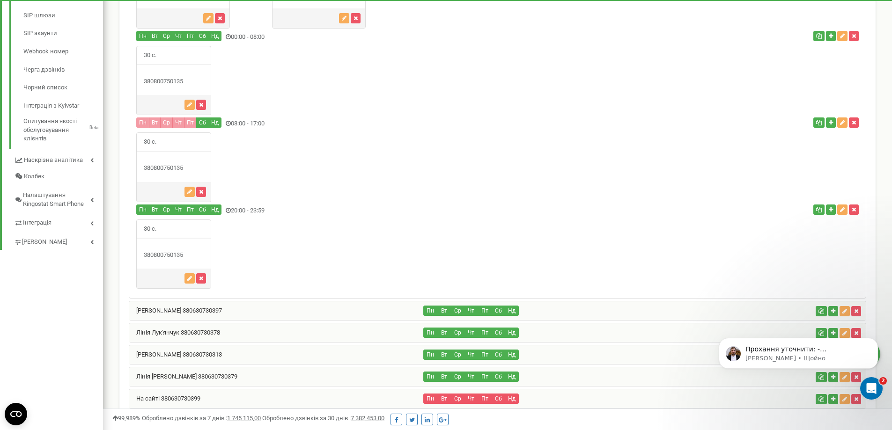
scroll to position [375, 0]
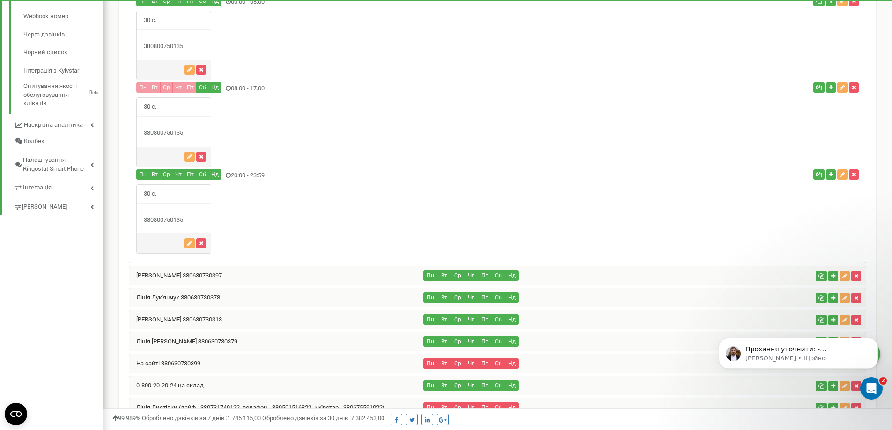
click at [164, 225] on div "380800750135" at bounding box center [174, 220] width 74 height 9
copy div "380800750135"
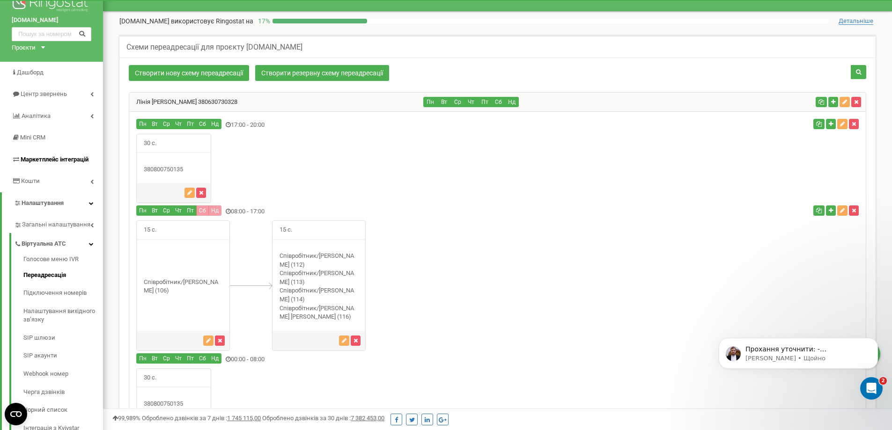
scroll to position [0, 0]
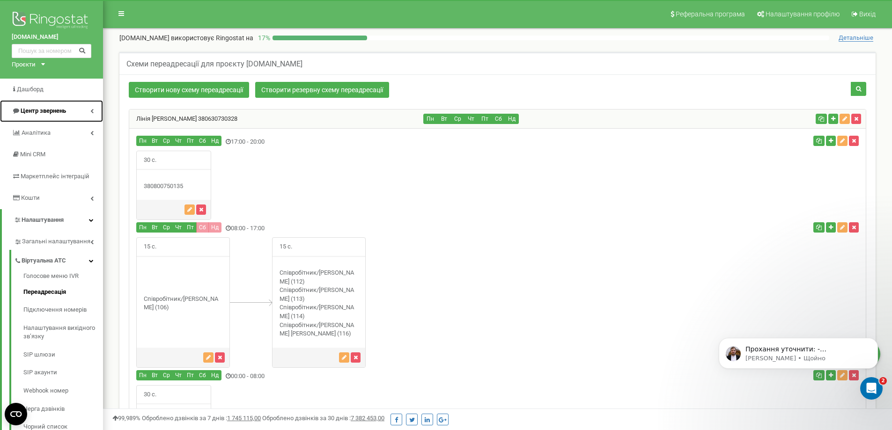
click at [38, 113] on span "Центр звернень" at bounding box center [43, 110] width 45 height 7
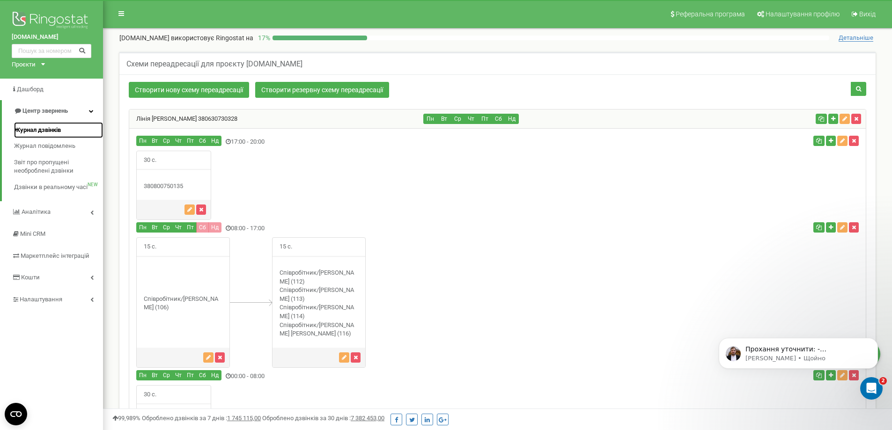
click at [46, 127] on span "Журнал дзвінків" at bounding box center [37, 130] width 47 height 9
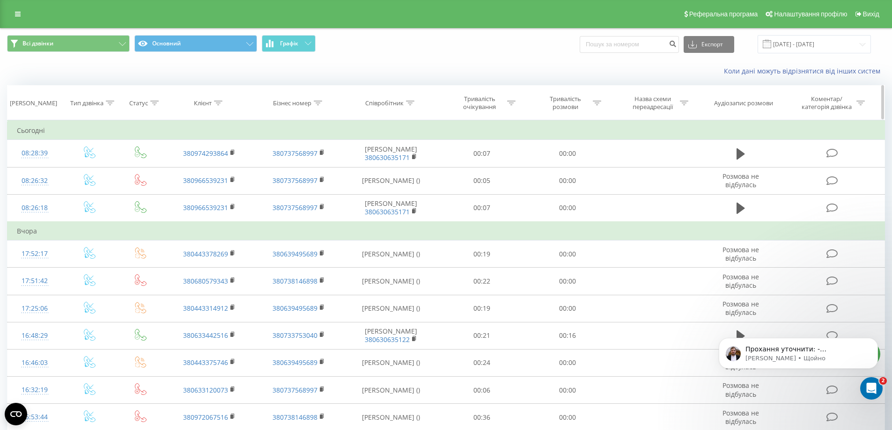
click at [416, 103] on div "Співробітник" at bounding box center [391, 103] width 96 height 8
click at [405, 167] on input "text" at bounding box center [391, 170] width 82 height 16
paste input "380800750135"
type input "380800750135"
click at [416, 188] on span "OK" at bounding box center [411, 188] width 26 height 15
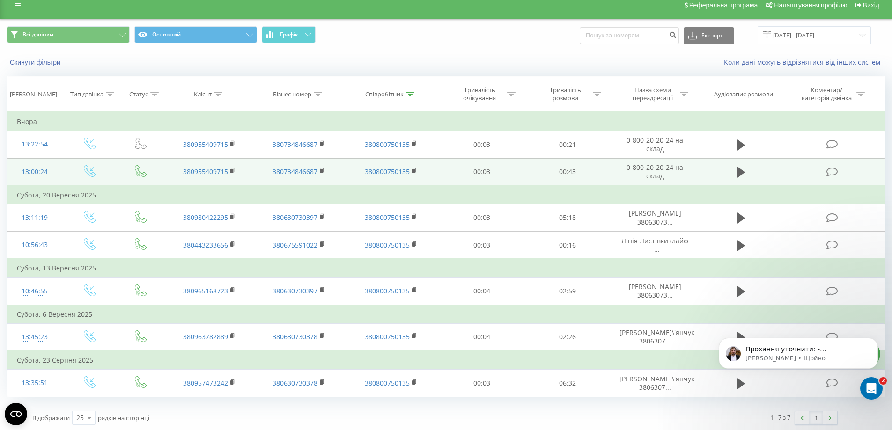
scroll to position [11, 0]
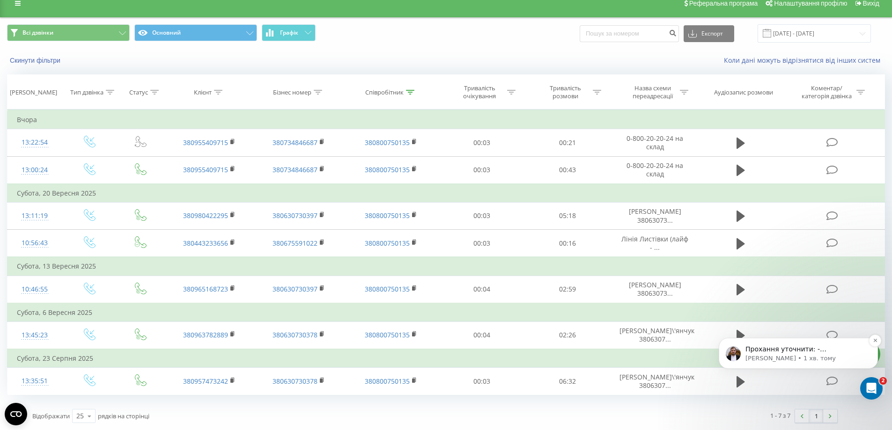
click at [816, 351] on p "Прохання уточнити: - [PHONE_NUMBER] - Що це за номер? - Як нового співробітника…" at bounding box center [806, 349] width 121 height 9
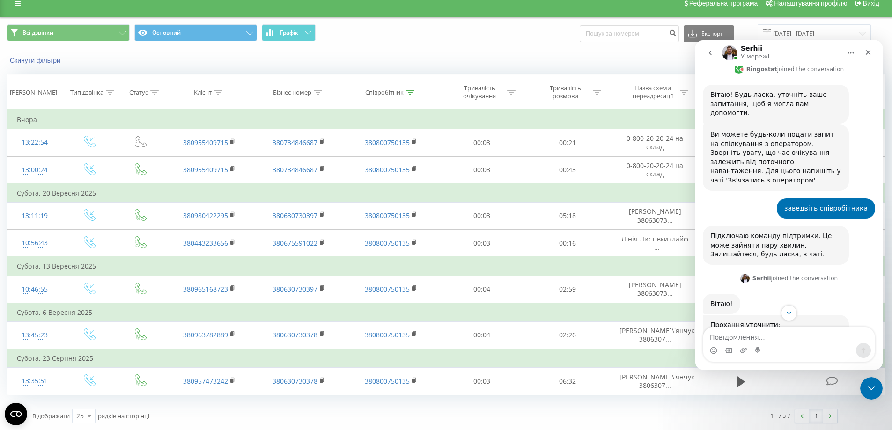
scroll to position [171, 0]
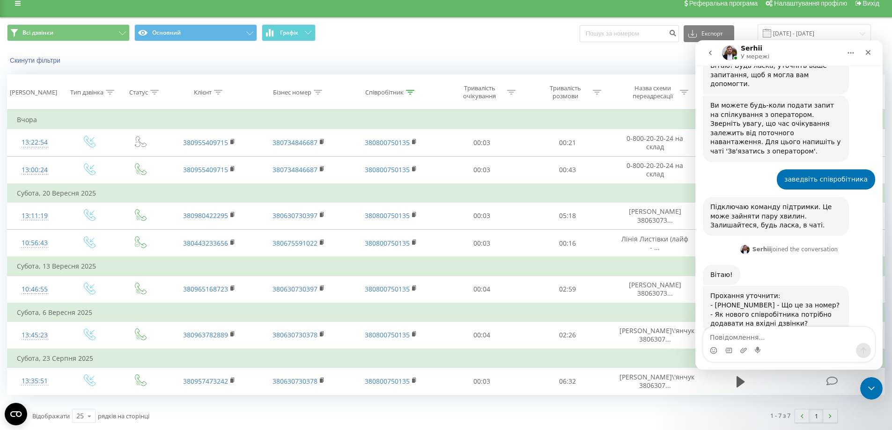
click at [803, 337] on textarea "Повідомлення..." at bounding box center [788, 335] width 171 height 16
type textarea "це адмін, там телефон не треба взагалі"
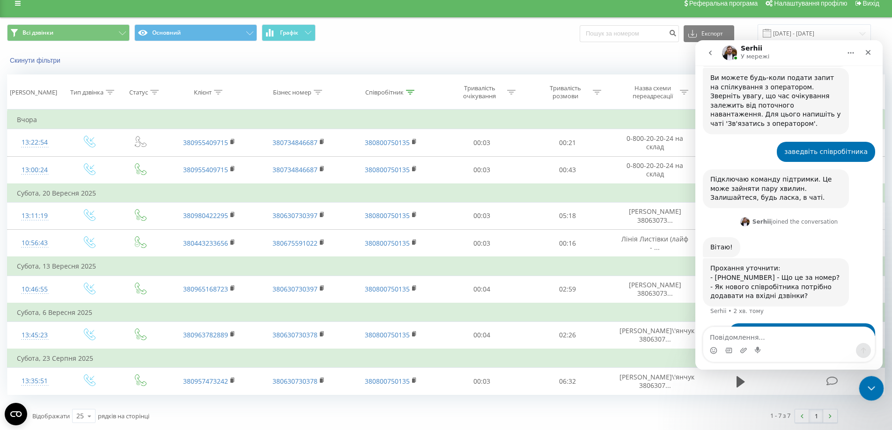
drag, startPoint x: 880, startPoint y: 385, endPoint x: 869, endPoint y: 385, distance: 11.3
click at [879, 385] on div "Закрити програму для спілкування Intercom" at bounding box center [870, 387] width 22 height 22
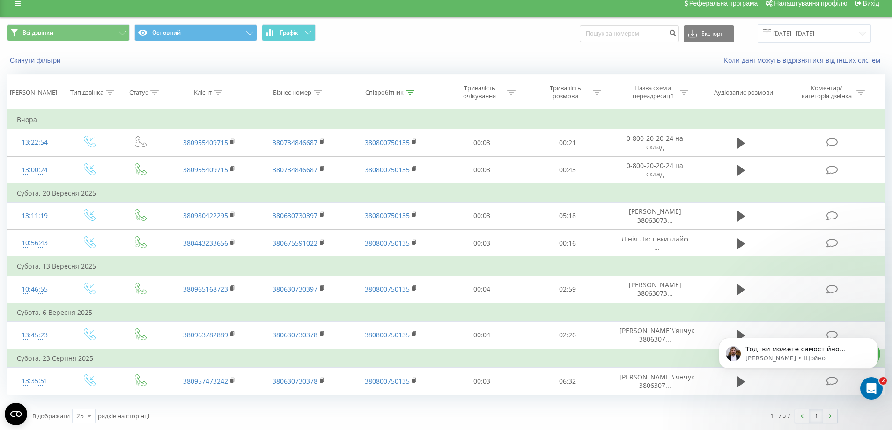
scroll to position [447, 0]
click at [764, 355] on p "Serhii • Щойно" at bounding box center [806, 359] width 121 height 8
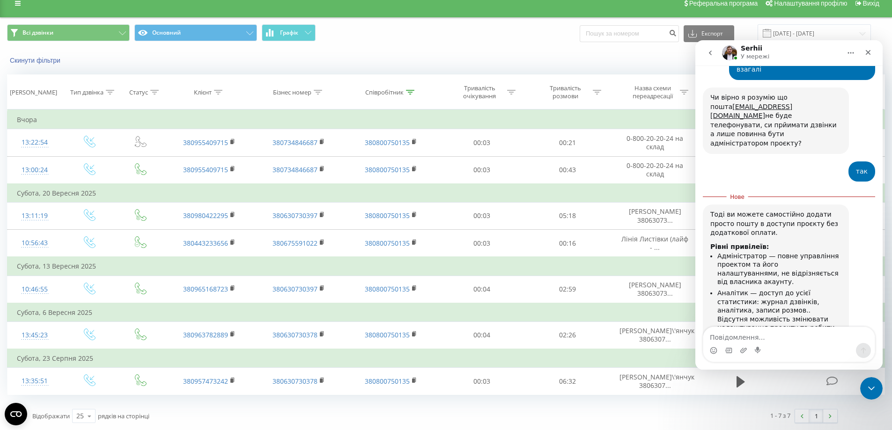
scroll to position [463, 0]
click at [809, 337] on textarea "Повідомлення..." at bounding box center [788, 335] width 171 height 16
type textarea "я додала але нема посилання на вхід"
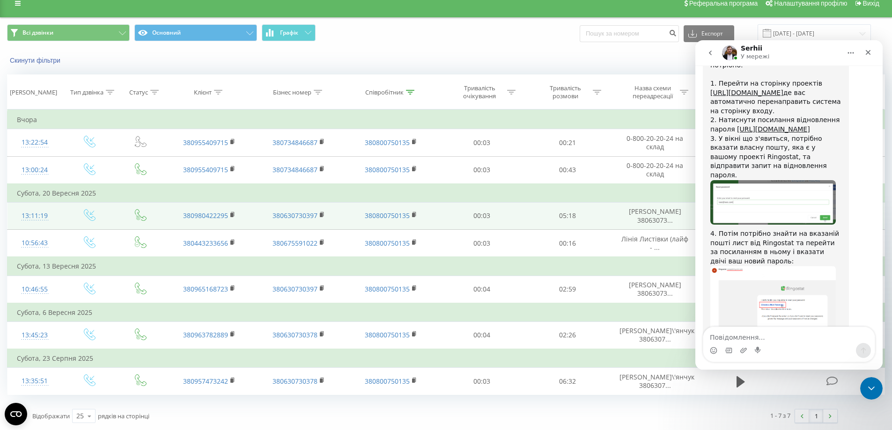
scroll to position [906, 0]
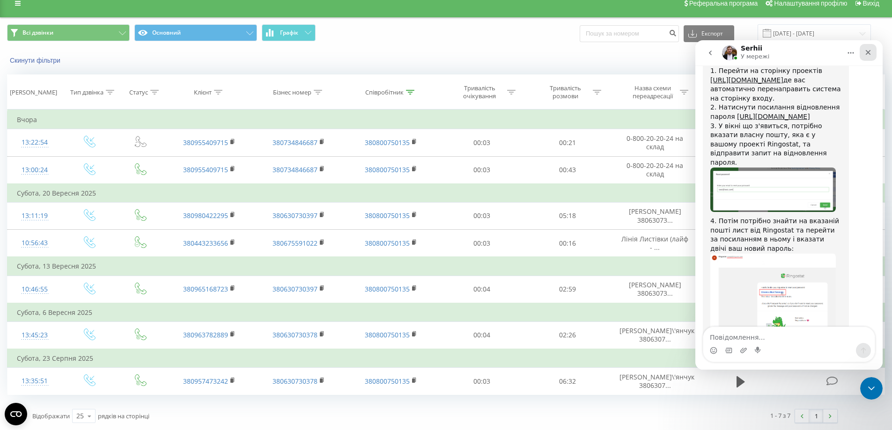
click at [866, 51] on icon "Закрити" at bounding box center [868, 52] width 5 height 5
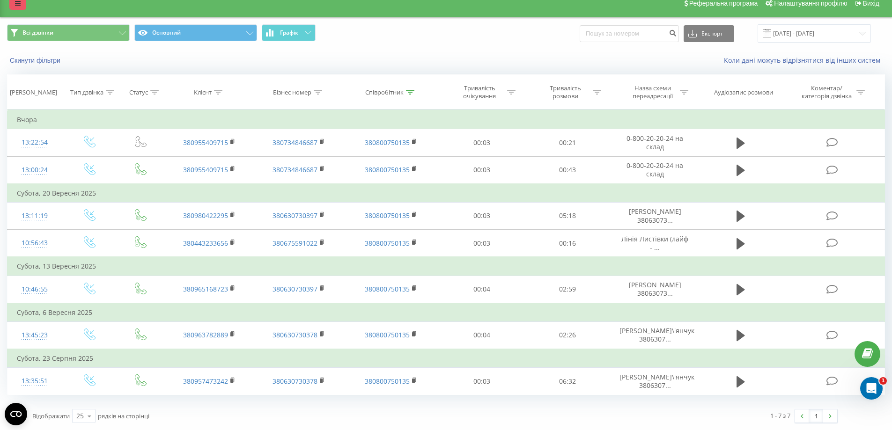
click at [22, 6] on link at bounding box center [17, 3] width 17 height 13
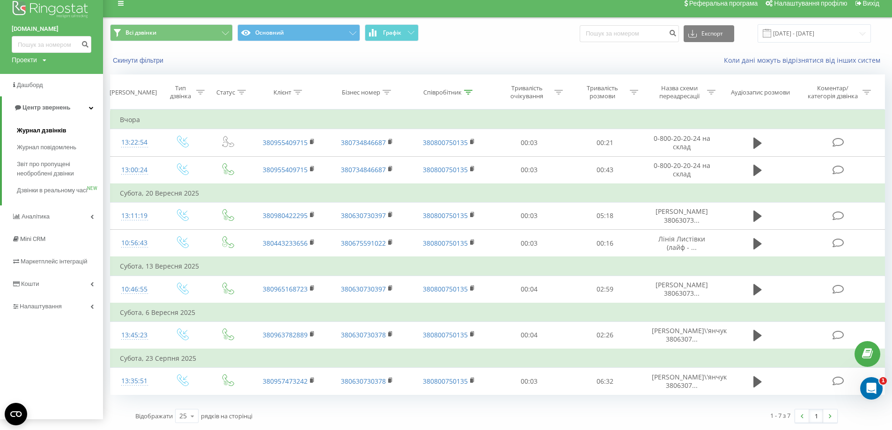
click at [63, 128] on span "Журнал дзвінків" at bounding box center [42, 130] width 50 height 9
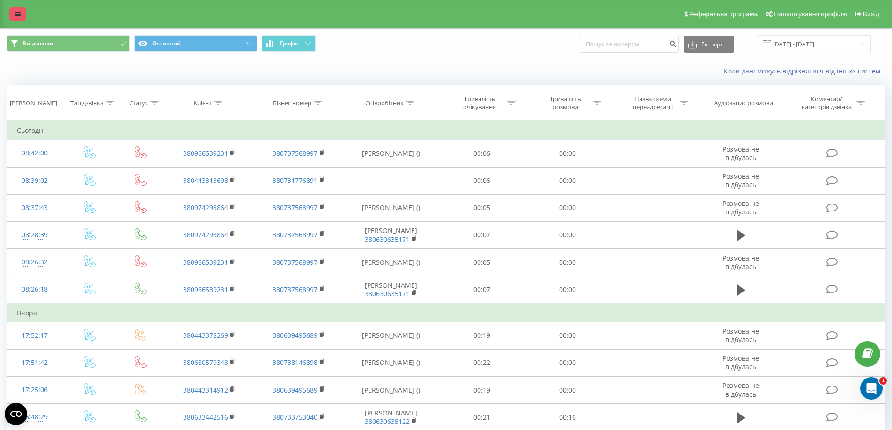
click at [14, 16] on link at bounding box center [17, 13] width 17 height 13
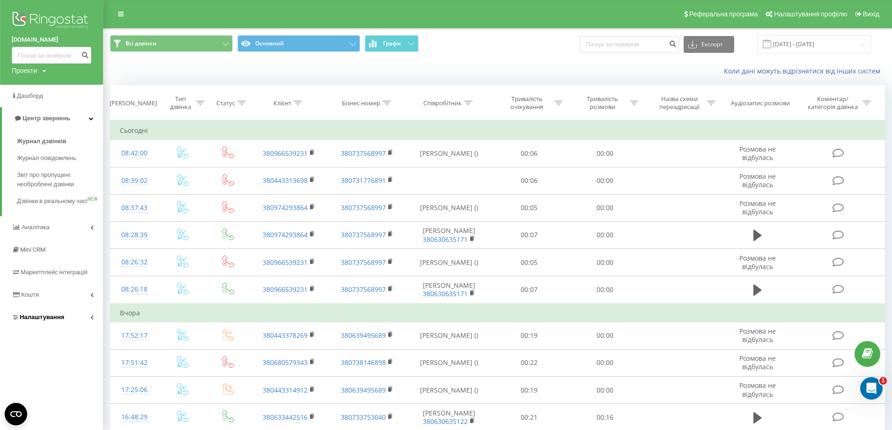
click at [65, 328] on link "Налаштування" at bounding box center [51, 317] width 103 height 22
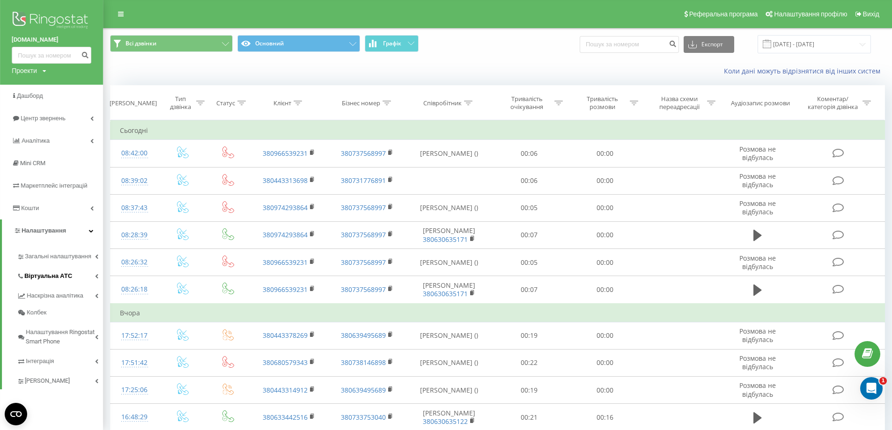
click at [55, 281] on span "Віртуальна АТС" at bounding box center [48, 276] width 48 height 9
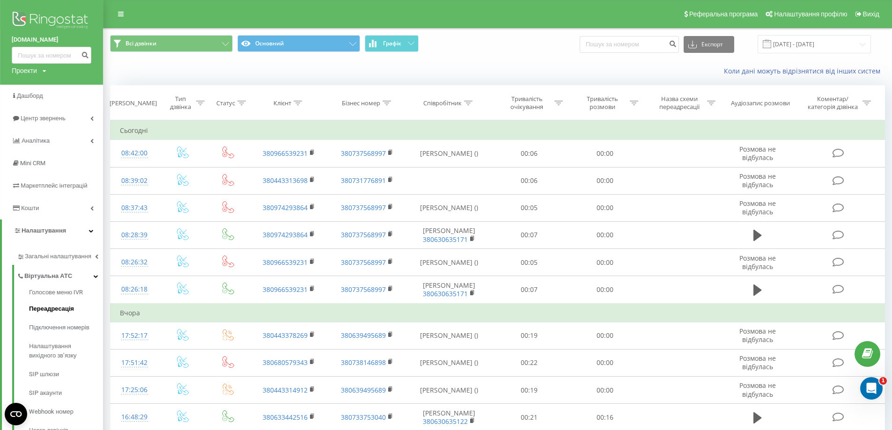
click at [59, 310] on span "Переадресація" at bounding box center [51, 308] width 45 height 9
click at [44, 311] on span "Переадресація" at bounding box center [51, 308] width 45 height 9
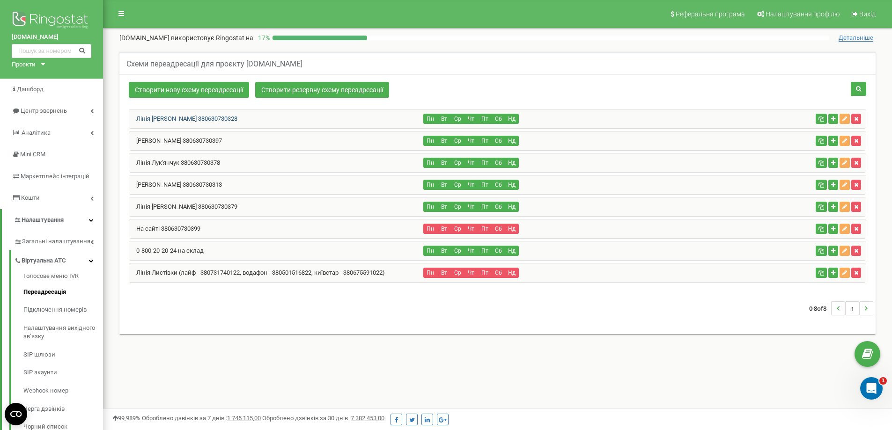
click at [159, 119] on link "Лінія [PERSON_NAME] 380630730328" at bounding box center [183, 118] width 108 height 7
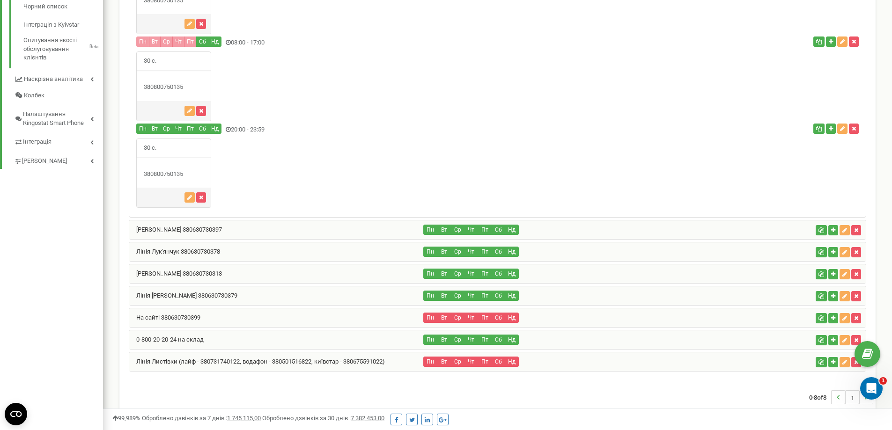
scroll to position [422, 0]
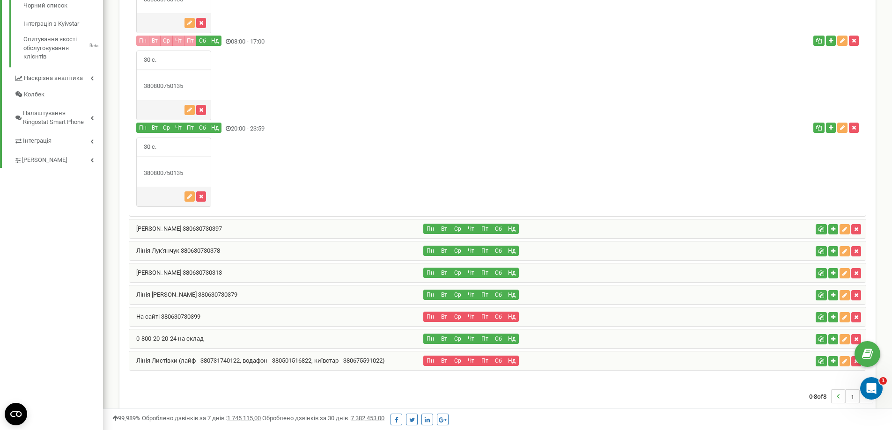
click at [171, 238] on div "[PERSON_NAME] 380630730397" at bounding box center [276, 229] width 295 height 19
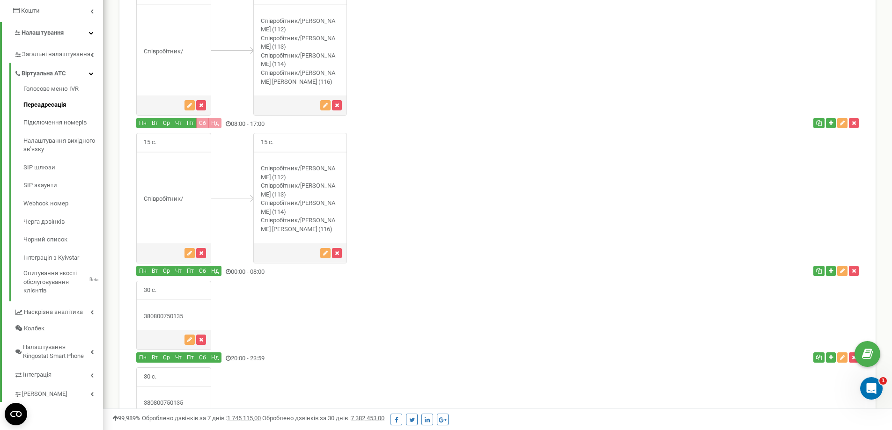
scroll to position [234, 0]
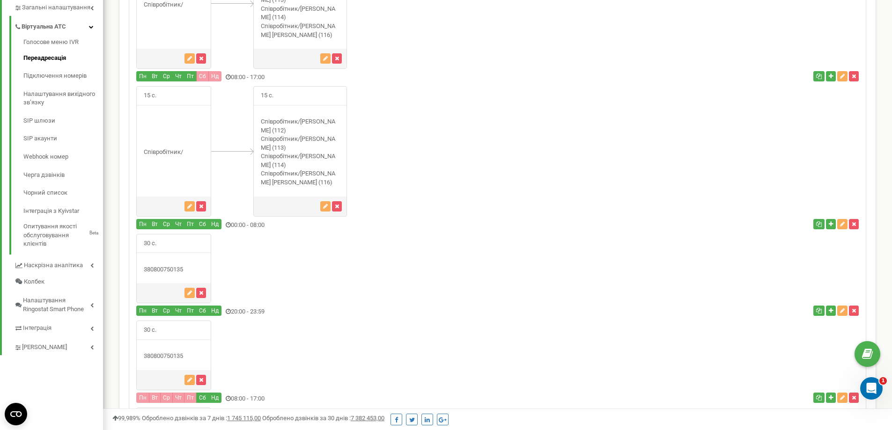
drag, startPoint x: 186, startPoint y: 287, endPoint x: 137, endPoint y: 288, distance: 49.6
click at [137, 274] on div "380800750135" at bounding box center [174, 270] width 74 height 9
copy div "380800750135"
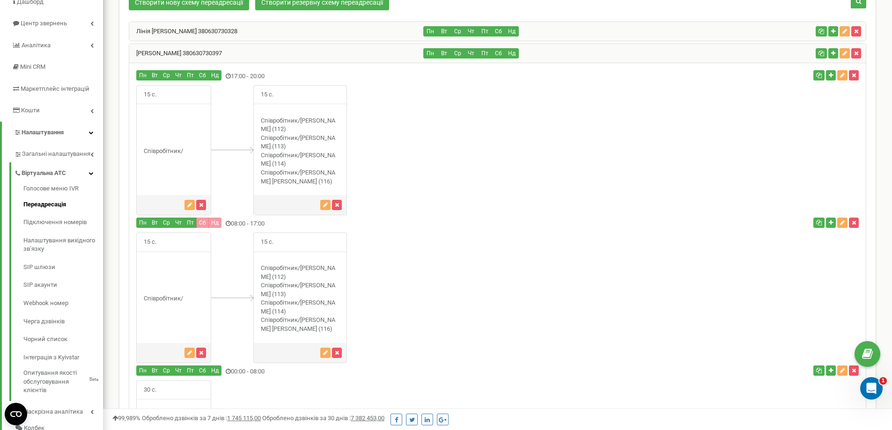
scroll to position [47, 0]
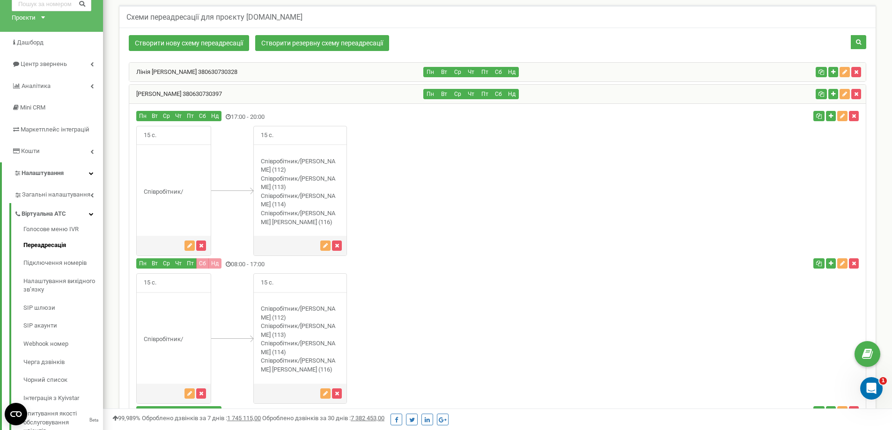
click at [318, 175] on div "Співробітник/[PERSON_NAME] (112)" at bounding box center [300, 192] width 93 height 70
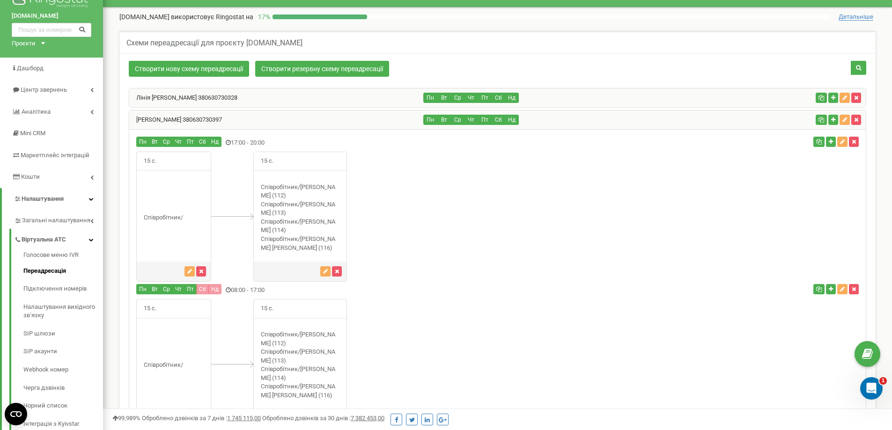
scroll to position [0, 0]
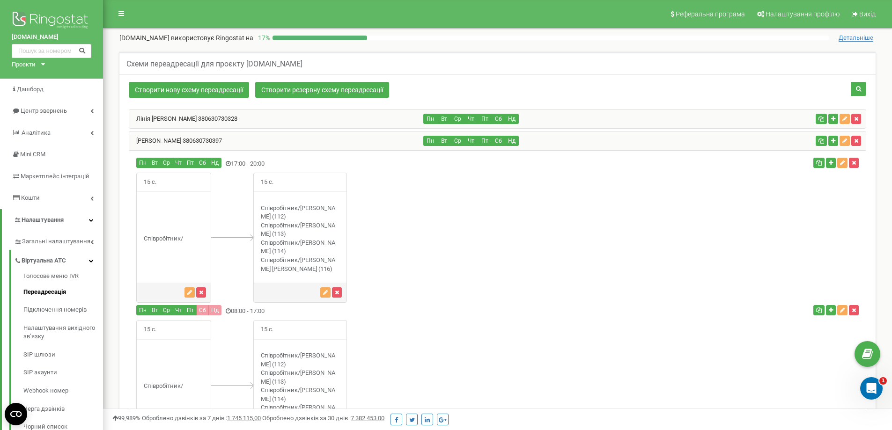
click at [178, 114] on div "Лінія [PERSON_NAME] 380630730328" at bounding box center [276, 119] width 295 height 19
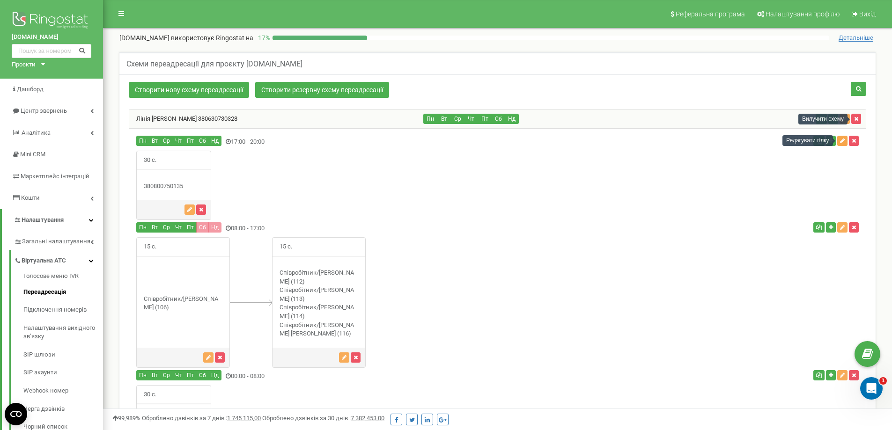
click at [844, 140] on icon "button" at bounding box center [842, 141] width 5 height 6
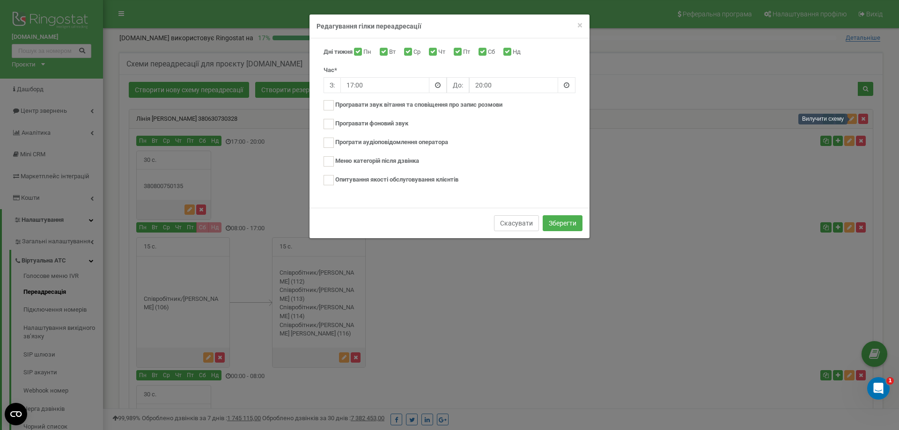
click at [519, 225] on button "Скасувати" at bounding box center [516, 223] width 45 height 16
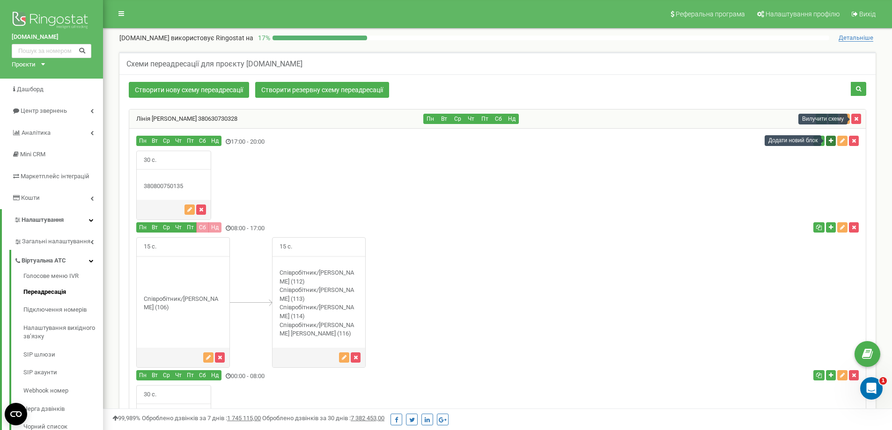
click at [831, 141] on icon "button" at bounding box center [831, 141] width 4 height 6
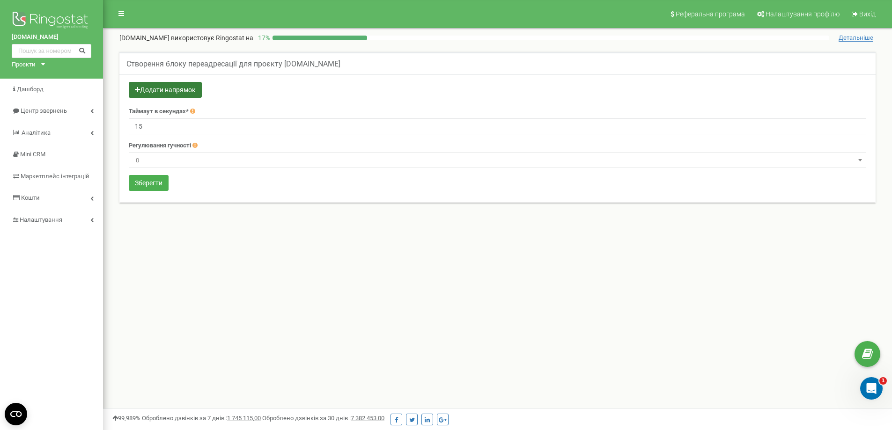
click at [151, 89] on button "Додати напрямок" at bounding box center [165, 90] width 73 height 16
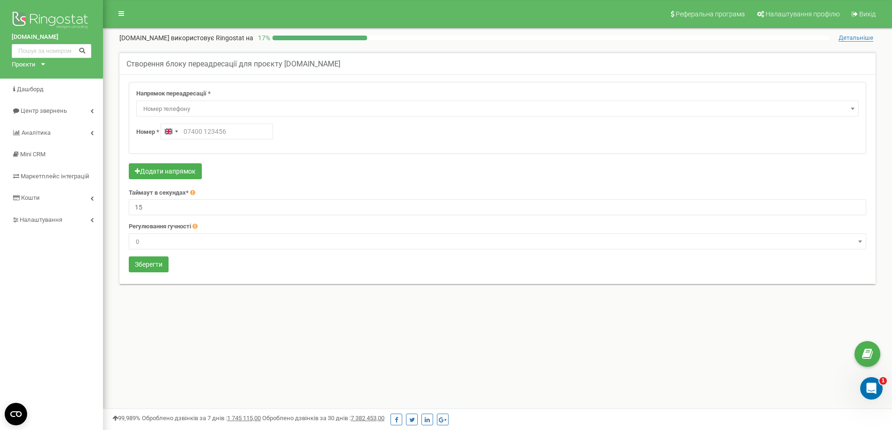
click at [184, 107] on span "Номер телефону" at bounding box center [498, 109] width 716 height 13
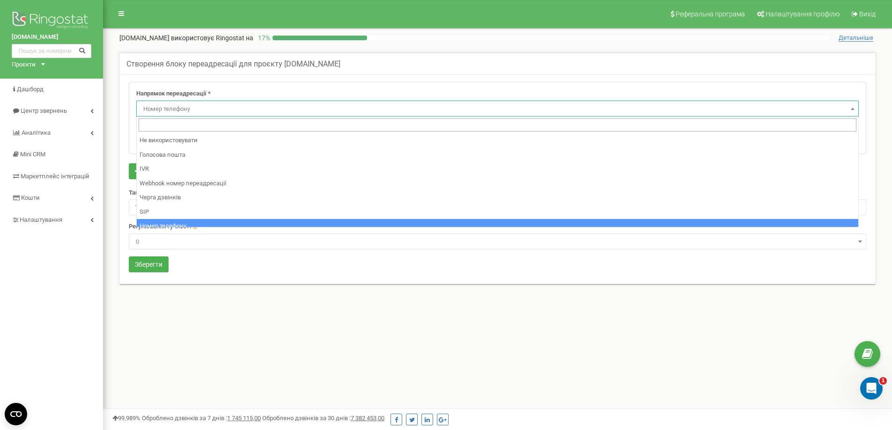
type input "380800750135"
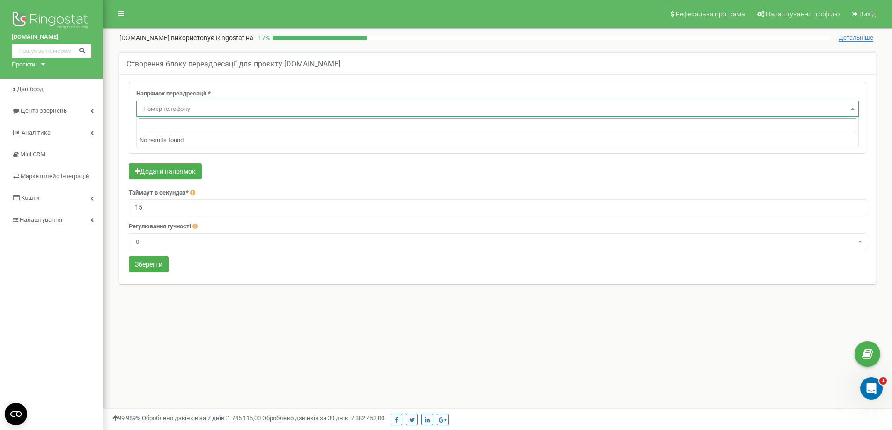
click at [179, 107] on span "Номер телефону" at bounding box center [498, 109] width 716 height 13
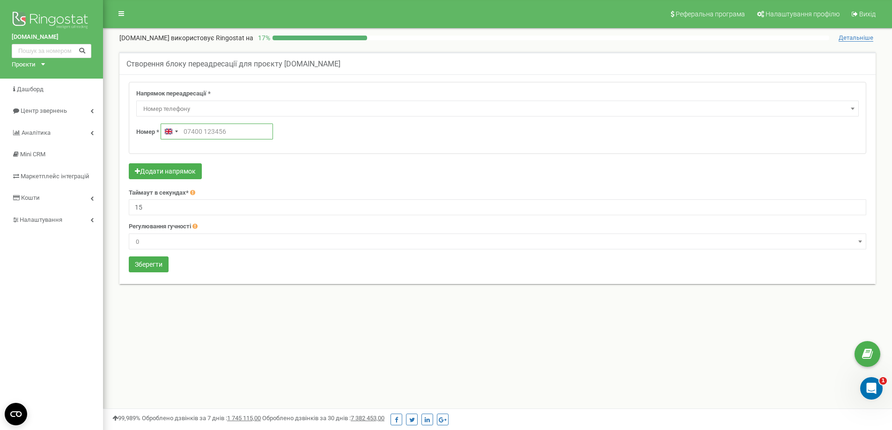
drag, startPoint x: 220, startPoint y: 126, endPoint x: 248, endPoint y: 131, distance: 29.0
click at [220, 126] on input "text" at bounding box center [217, 132] width 112 height 16
drag, startPoint x: 249, startPoint y: 132, endPoint x: 89, endPoint y: 129, distance: 160.2
click at [89, 129] on div "chervonyi.com.ua Проєкти chervonyi.com.ua chervonyi.com Дашборд Центр звернень …" at bounding box center [446, 281] width 892 height 562
click at [177, 131] on div "Selected country" at bounding box center [176, 132] width 3 height 2
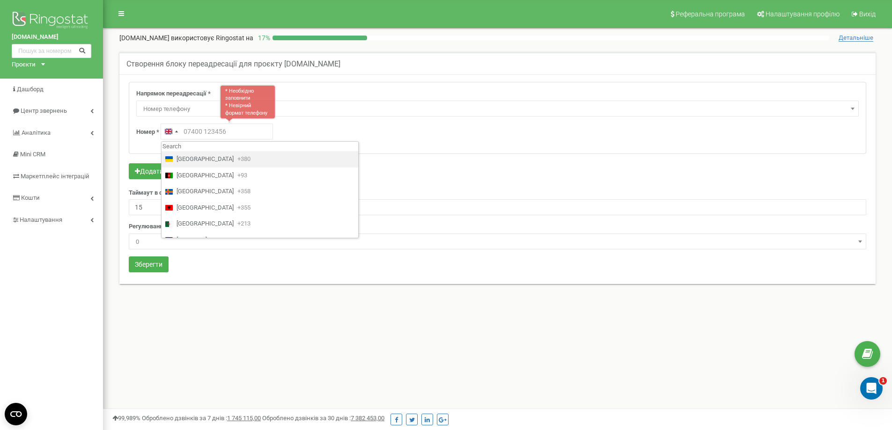
click at [189, 155] on span "Ukraine" at bounding box center [205, 159] width 57 height 9
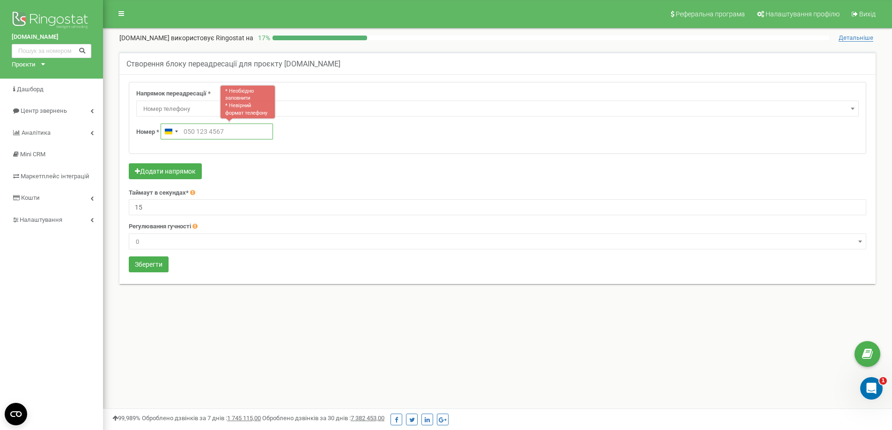
paste input "380800750135"
type input "380800750135"
click at [355, 138] on div "Номер * Ukraine +380 380800750135" at bounding box center [497, 132] width 723 height 16
click at [164, 106] on span "Номер телефону" at bounding box center [498, 109] width 716 height 13
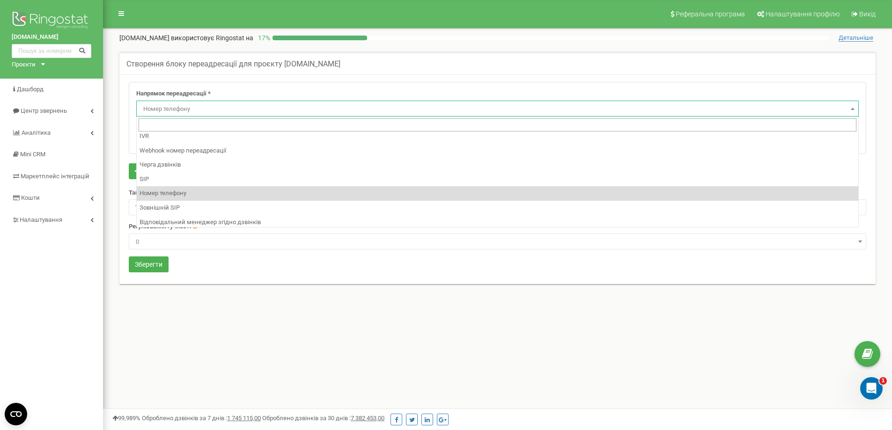
scroll to position [47, 0]
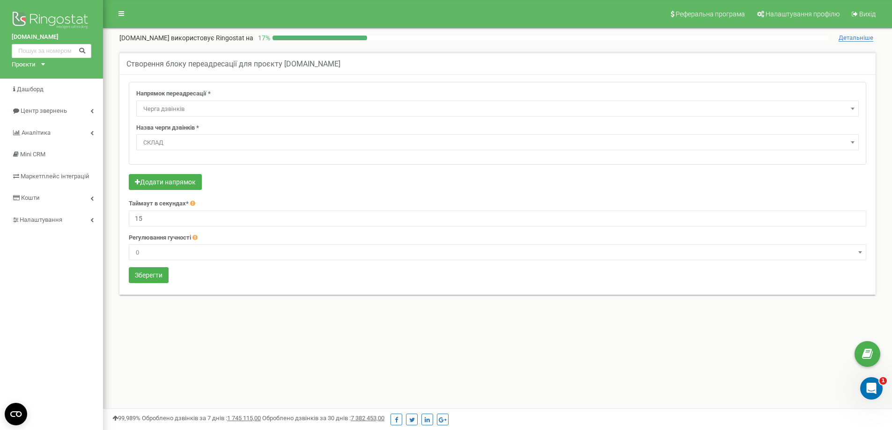
click at [185, 146] on span "СКЛАД" at bounding box center [498, 142] width 716 height 13
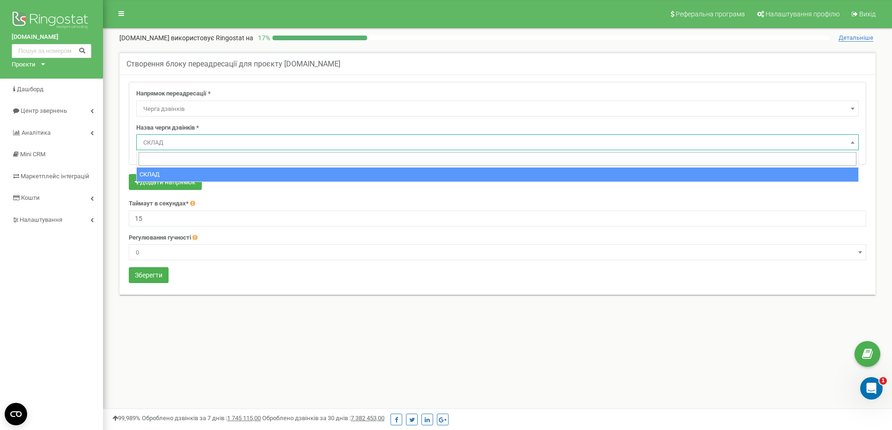
click at [182, 143] on span "СКЛАД" at bounding box center [498, 142] width 716 height 13
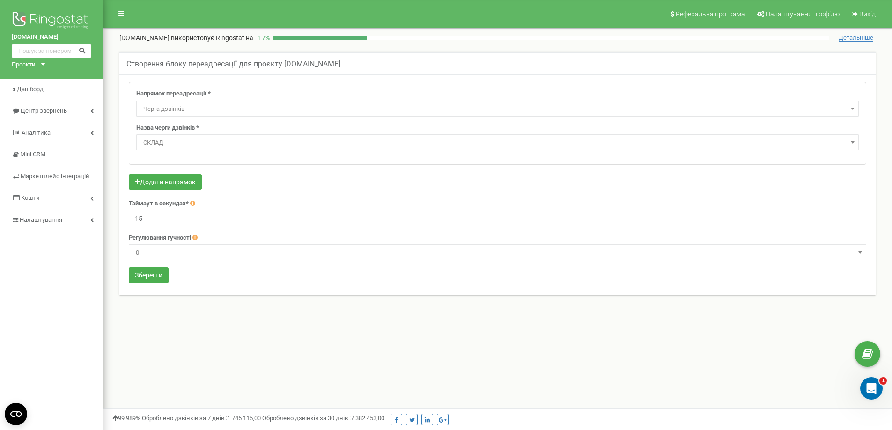
click at [172, 107] on span "Черга дзвінків" at bounding box center [498, 109] width 716 height 13
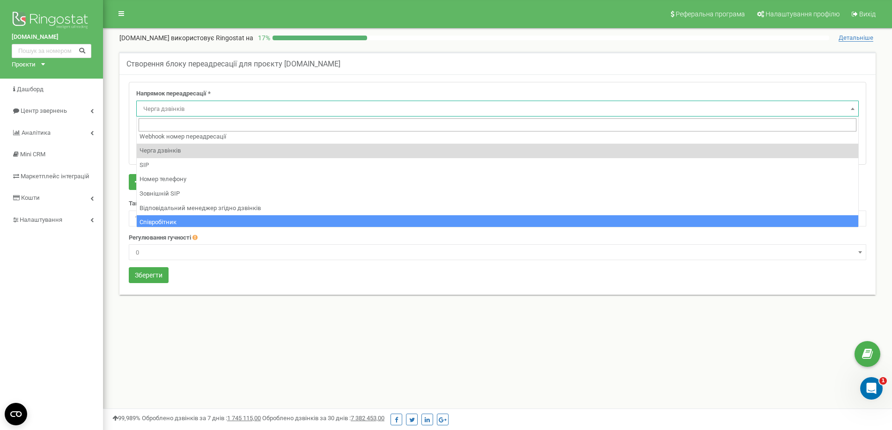
select select "Employee"
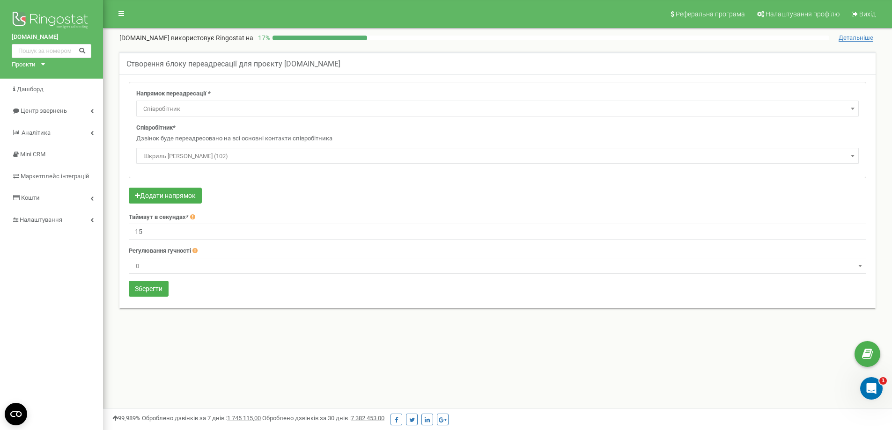
click at [183, 150] on span "Шкриль Лідія Миколаївна (102)" at bounding box center [498, 156] width 716 height 13
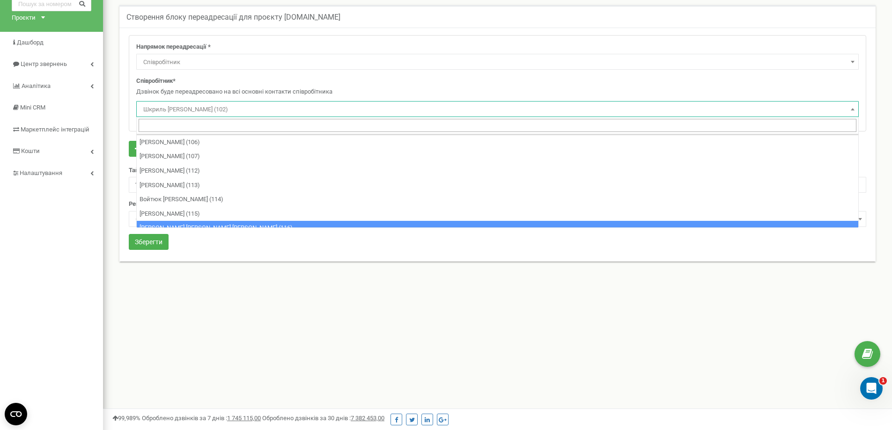
scroll to position [0, 0]
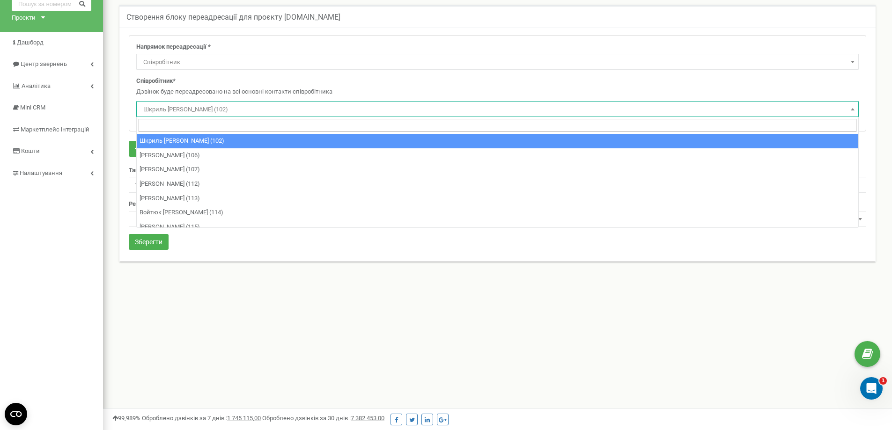
click at [171, 104] on span "Шкриль Лідія Миколаївна (102)" at bounding box center [498, 109] width 716 height 13
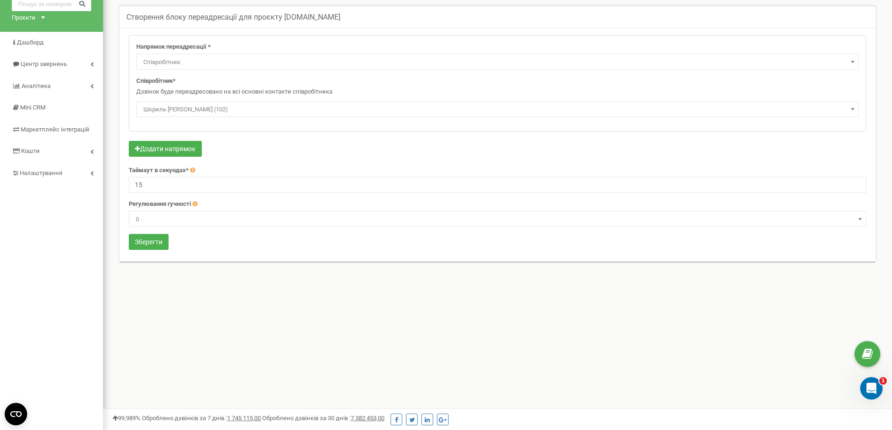
click at [201, 108] on span "Шкриль Лідія Миколаївна (102)" at bounding box center [498, 109] width 716 height 13
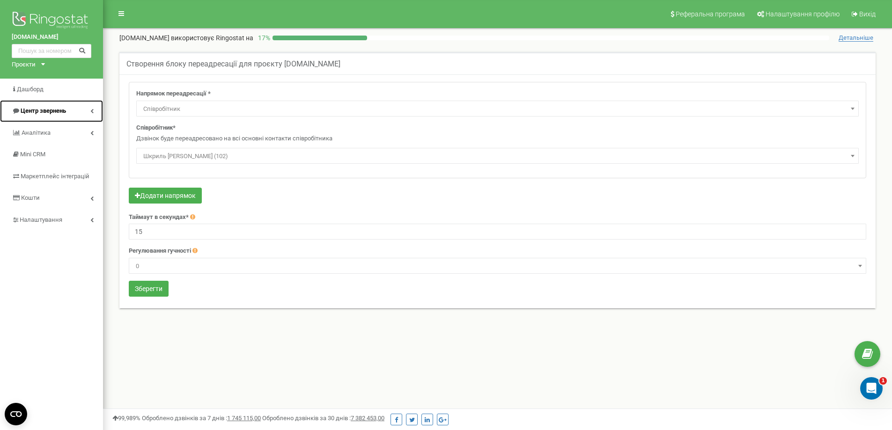
click at [39, 113] on span "Центр звернень" at bounding box center [43, 110] width 45 height 7
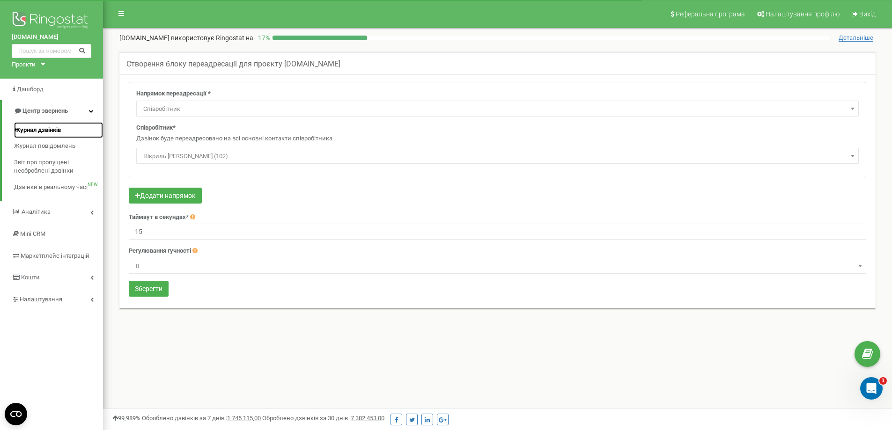
click at [45, 128] on span "Журнал дзвінків" at bounding box center [37, 130] width 47 height 9
click at [862, 390] on div "Відкрити програму для спілкування Intercom" at bounding box center [870, 387] width 31 height 31
